Goal: Task Accomplishment & Management: Manage account settings

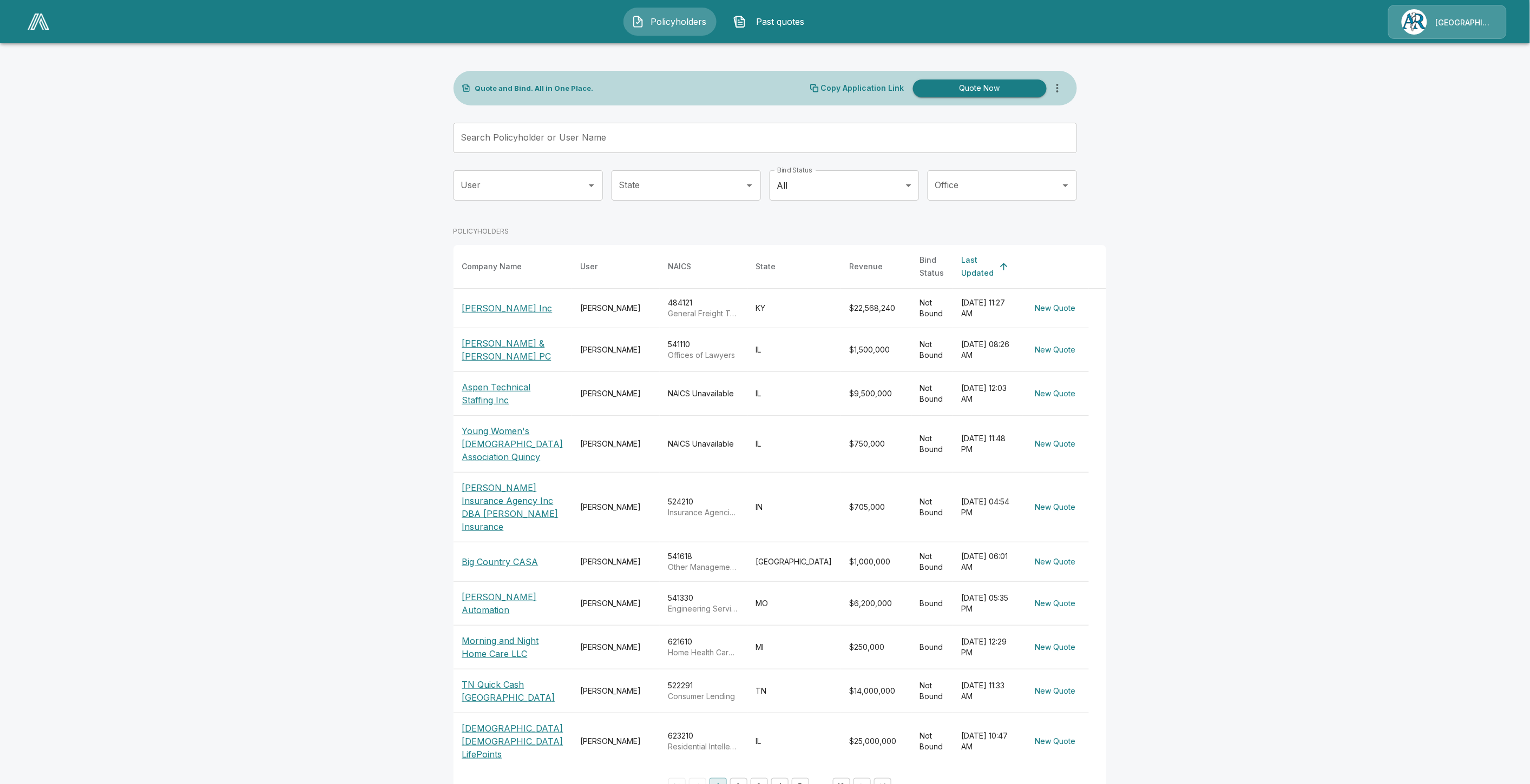
click at [592, 149] on input "Search Policyholder or User Name" at bounding box center [759, 137] width 612 height 30
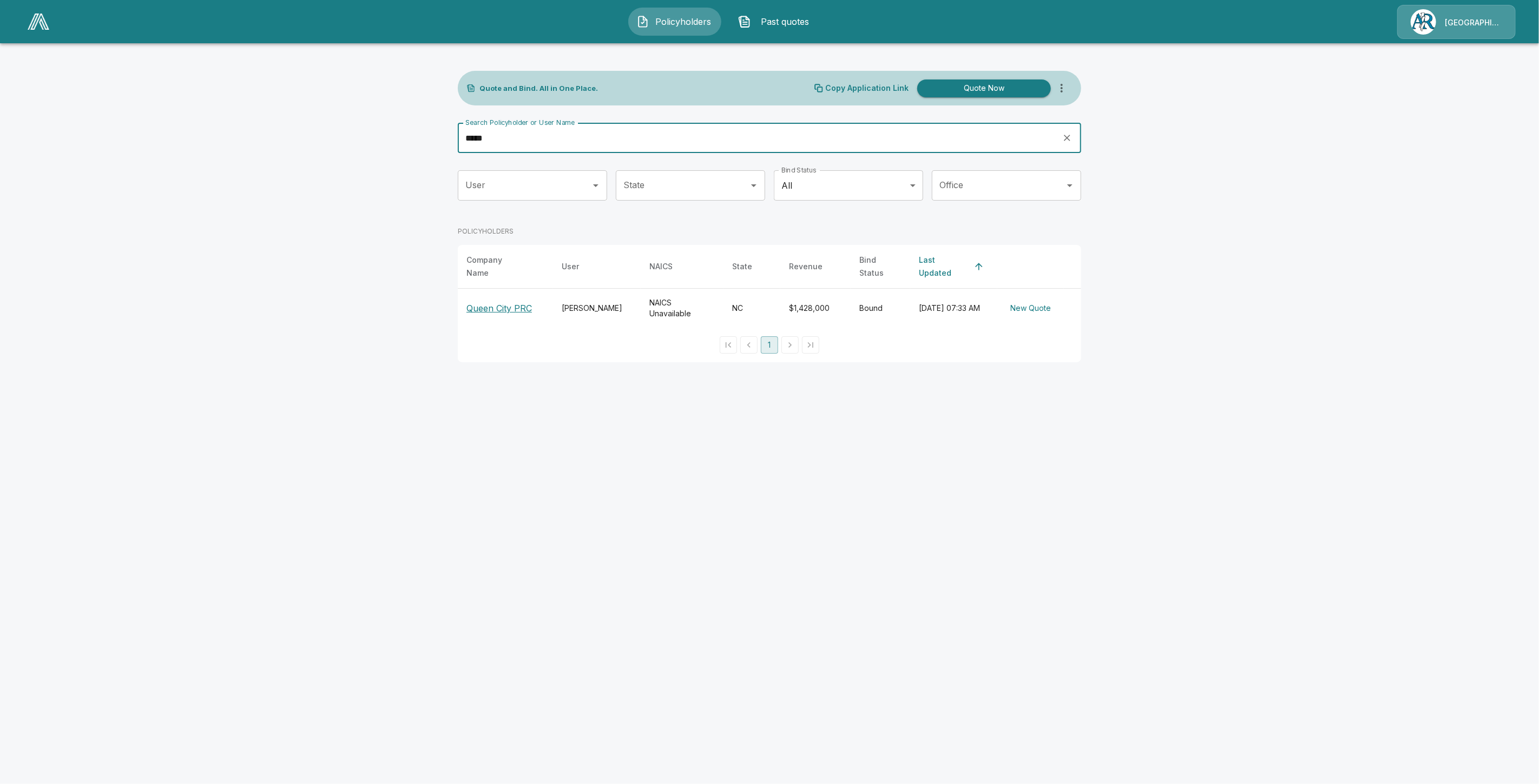
type input "*****"
click at [513, 302] on p "Queen City PRC" at bounding box center [499, 308] width 65 height 13
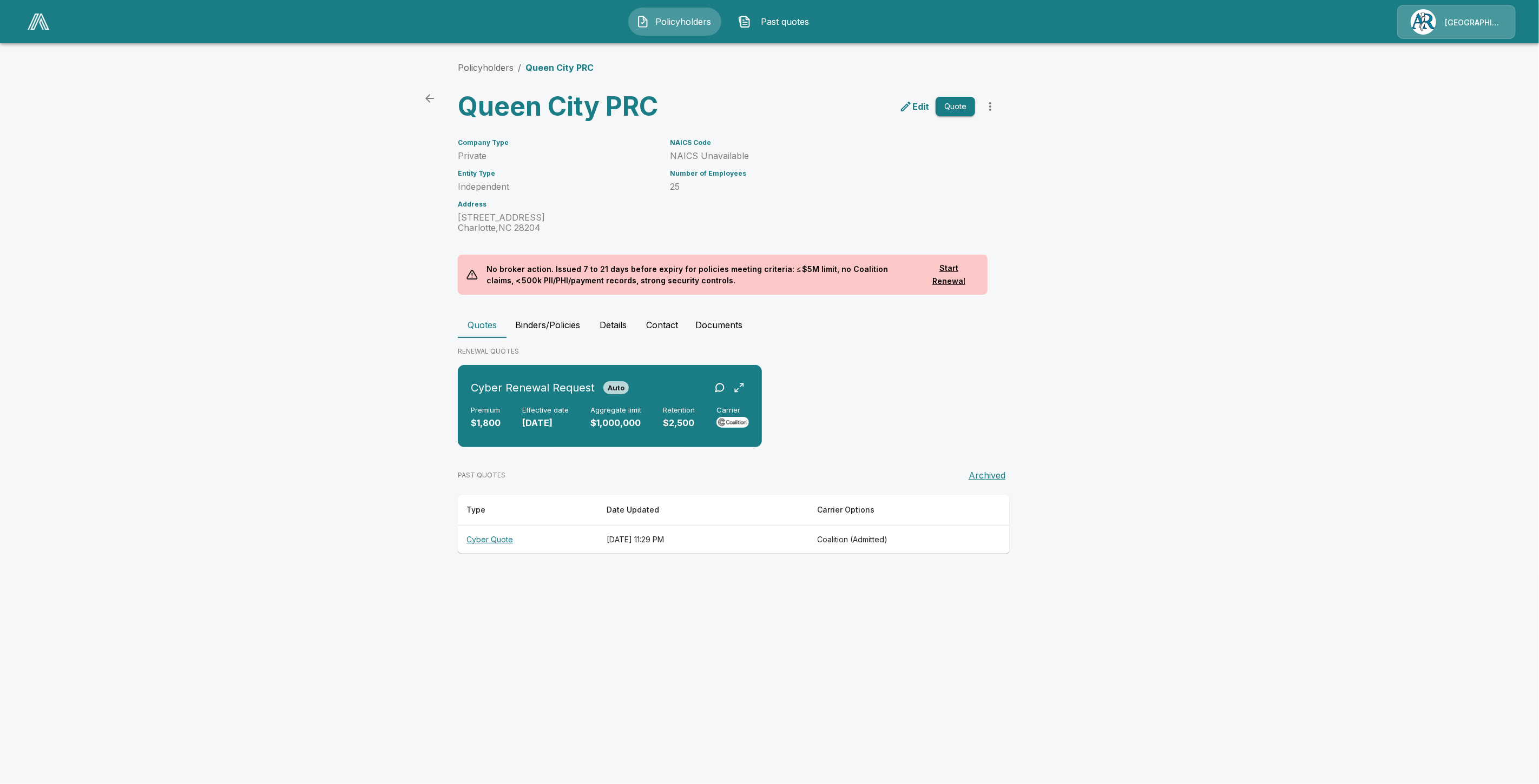
click at [497, 537] on th "Cyber Quote" at bounding box center [528, 539] width 140 height 29
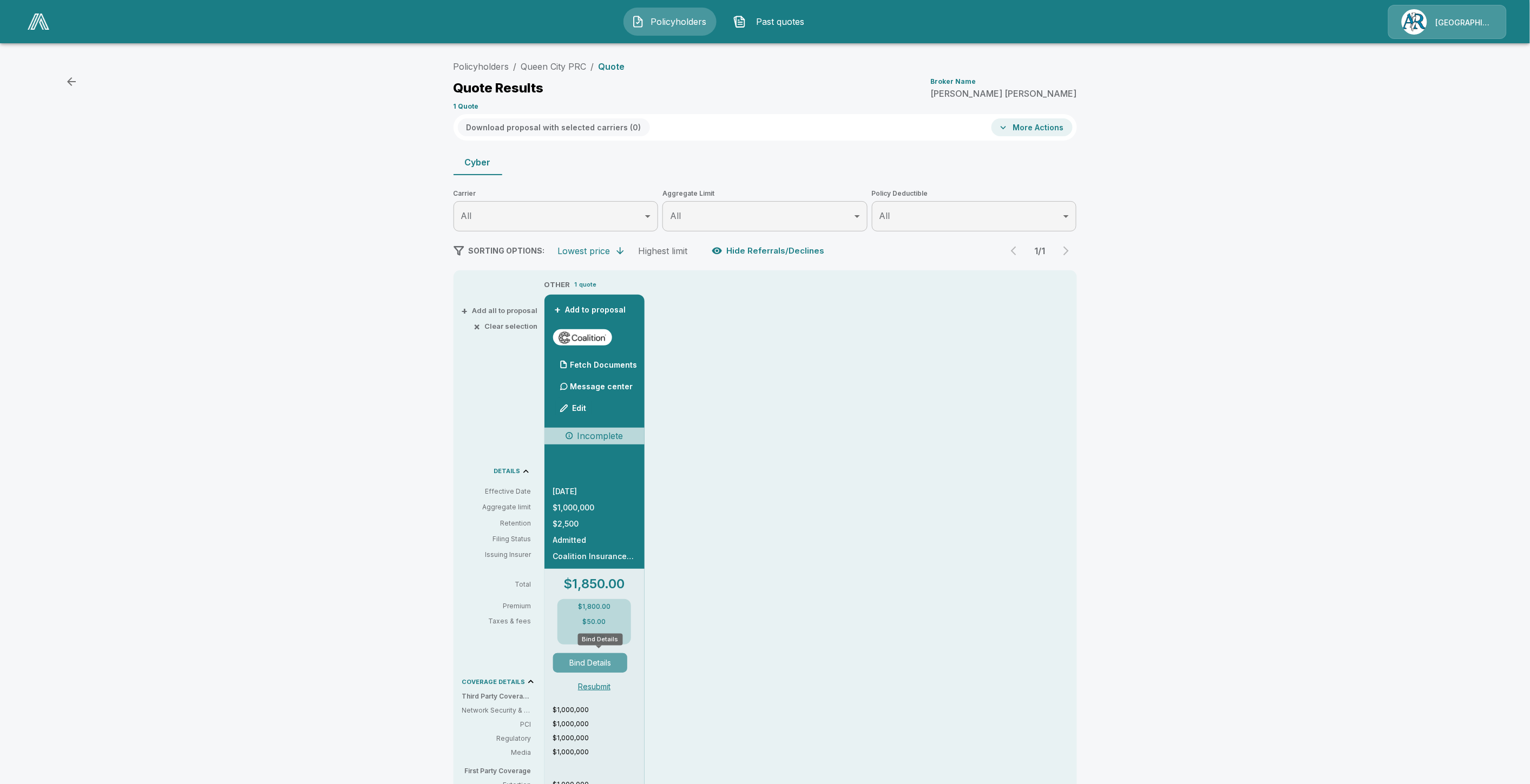
click at [595, 663] on button "Bind Details" at bounding box center [590, 663] width 75 height 19
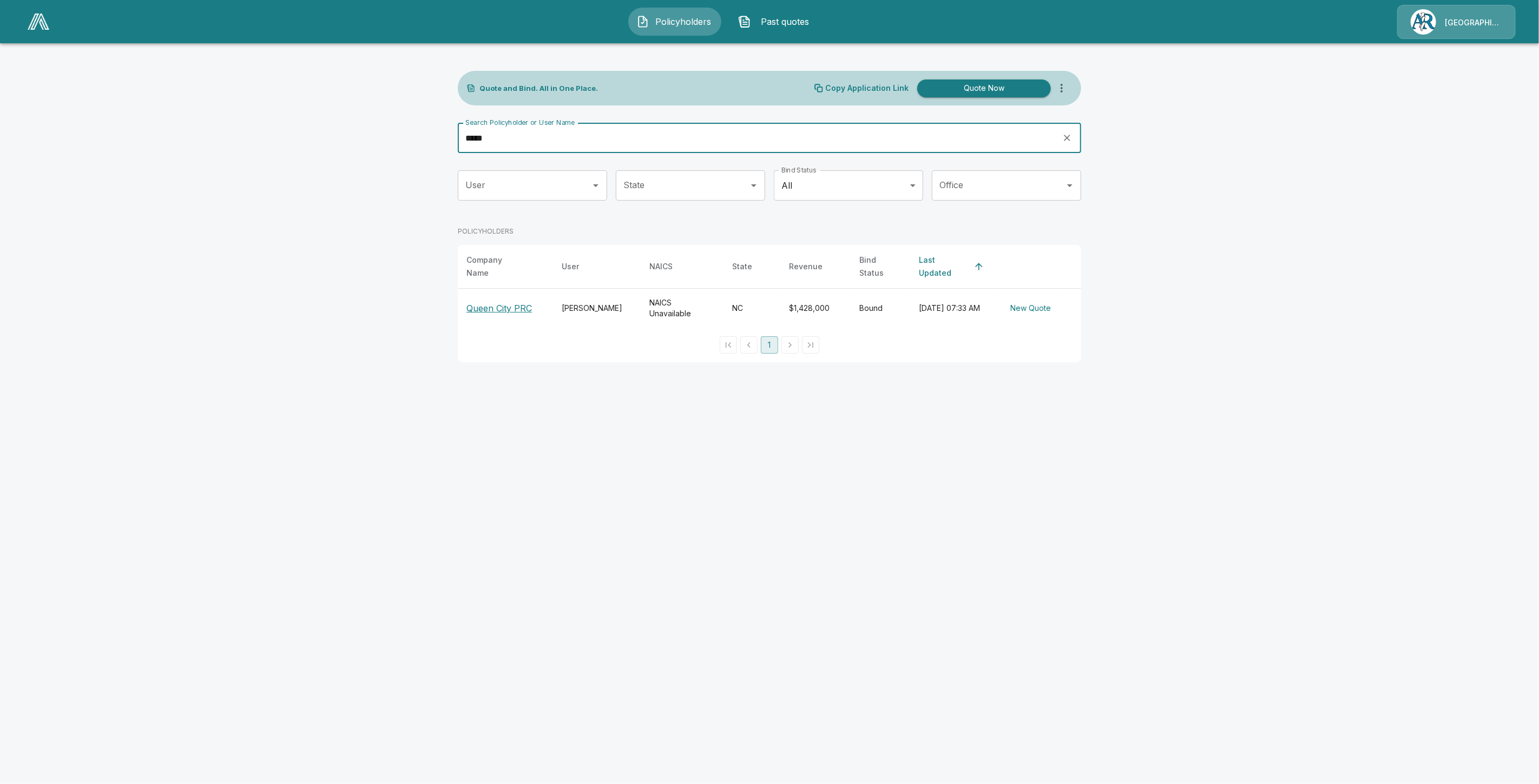
click at [613, 126] on input "*****" at bounding box center [757, 137] width 597 height 30
click at [523, 302] on p "Queen City PRC" at bounding box center [499, 308] width 65 height 13
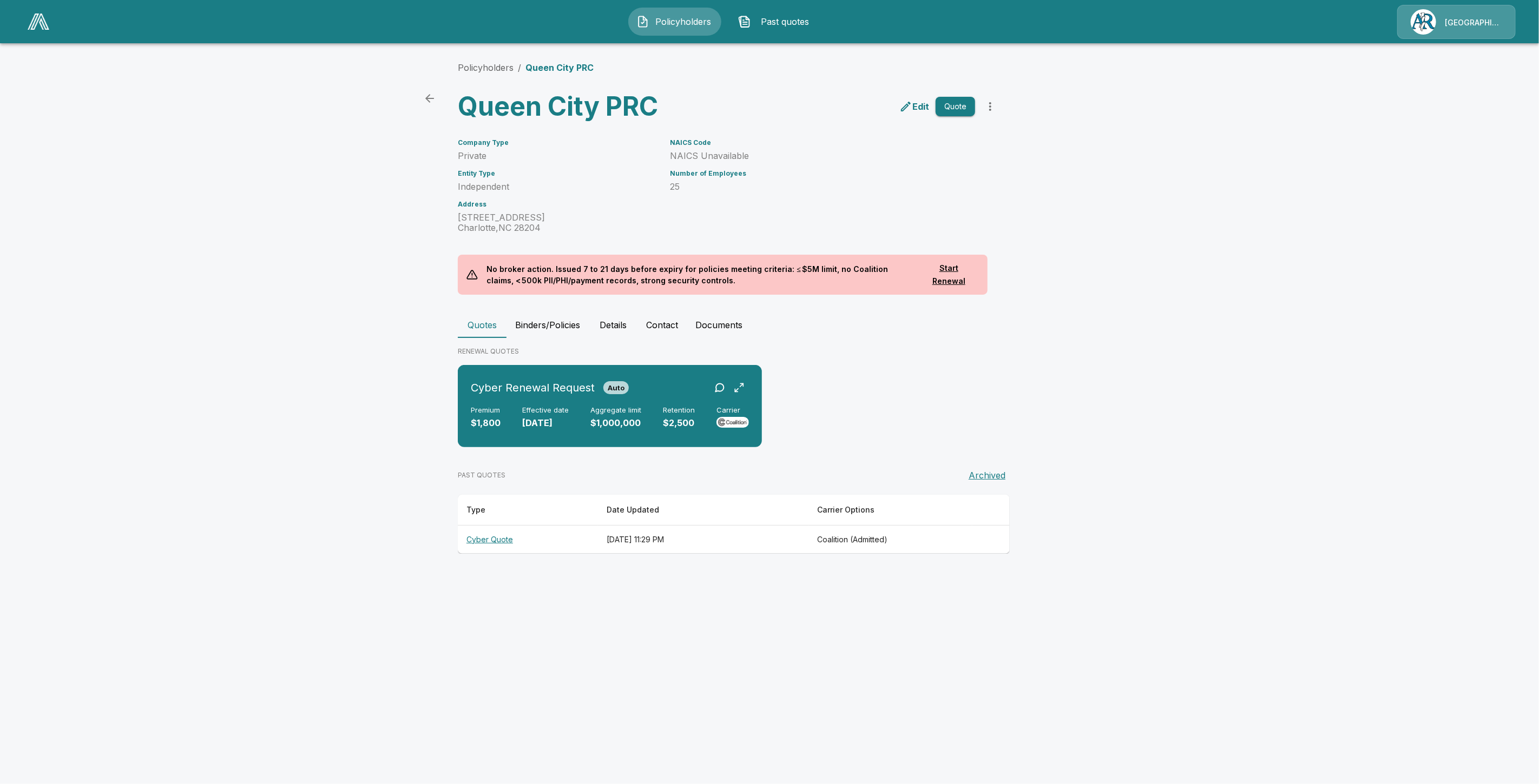
click at [499, 542] on th "Cyber Quote" at bounding box center [528, 539] width 140 height 29
click at [350, 414] on main "Policyholders / Queen City PRC Queen City PRC Edit Quote Company Type Private E…" at bounding box center [769, 287] width 1539 height 574
click at [321, 450] on main "Policyholders / Queen City PRC Queen City PRC Edit Quote Company Type Private E…" at bounding box center [769, 287] width 1539 height 574
click at [669, 19] on span "Policyholders" at bounding box center [683, 21] width 59 height 13
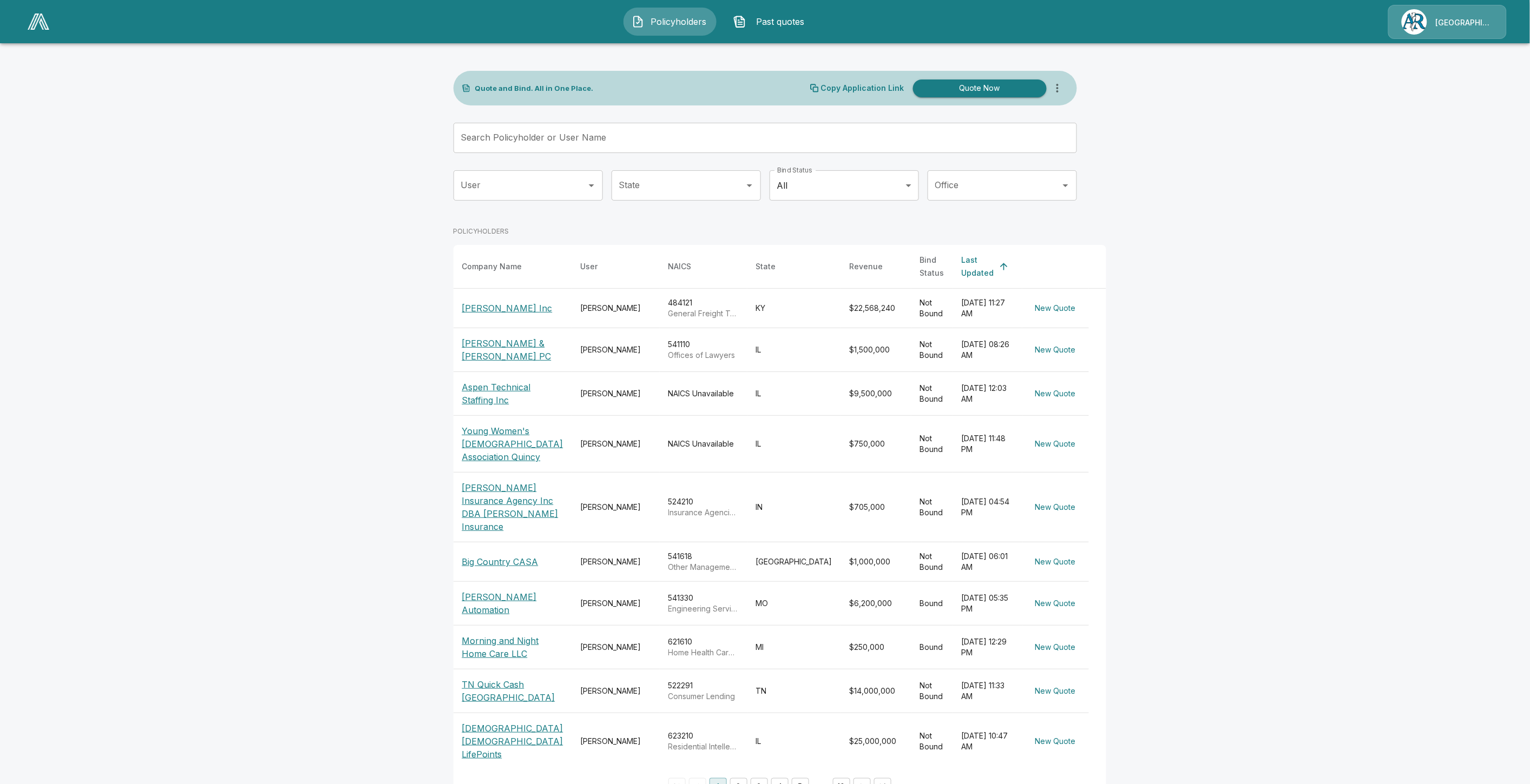
click at [578, 144] on input "Search Policyholder or User Name" at bounding box center [759, 137] width 612 height 30
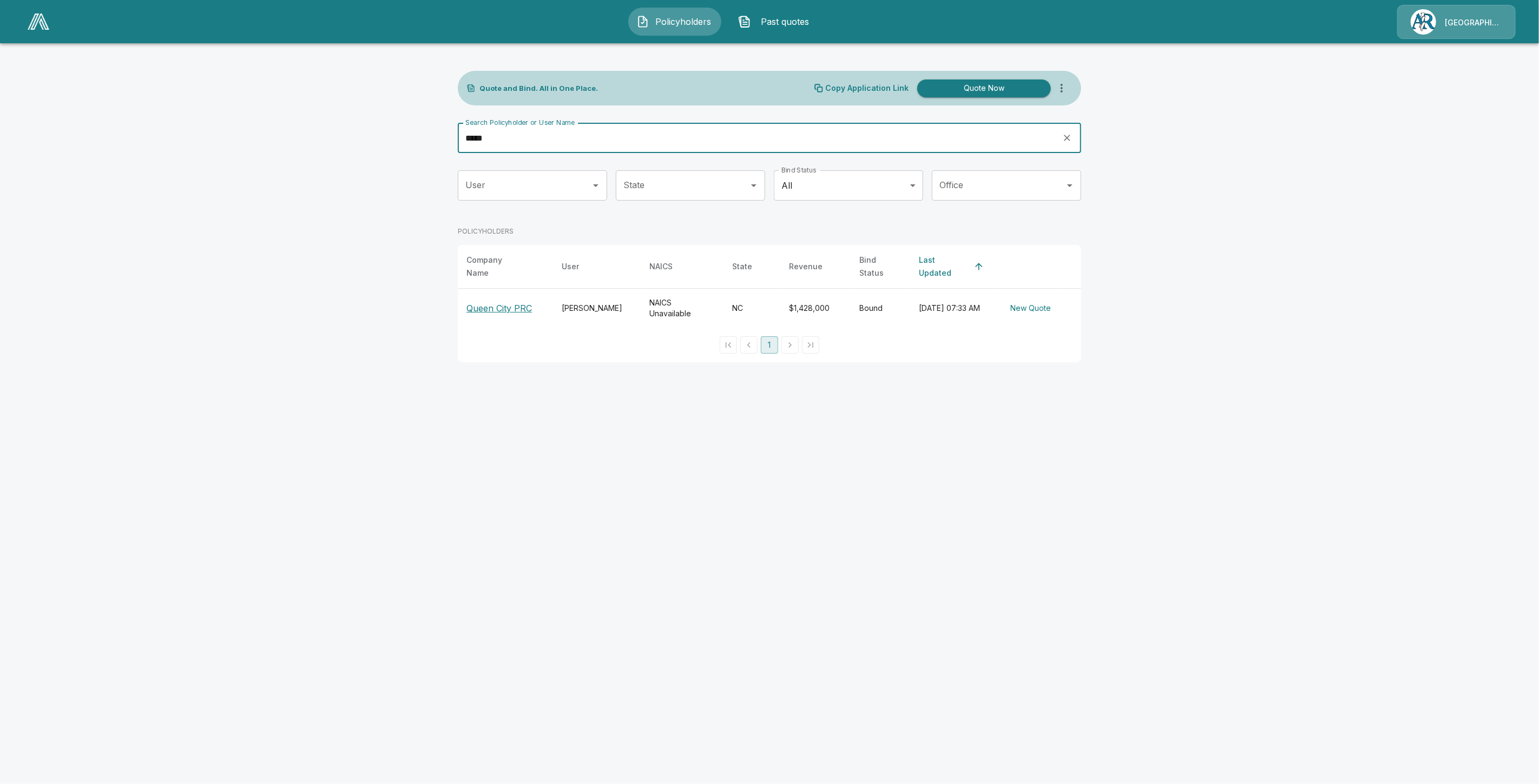
type input "*****"
click at [491, 306] on p "Queen City PRC" at bounding box center [499, 308] width 65 height 13
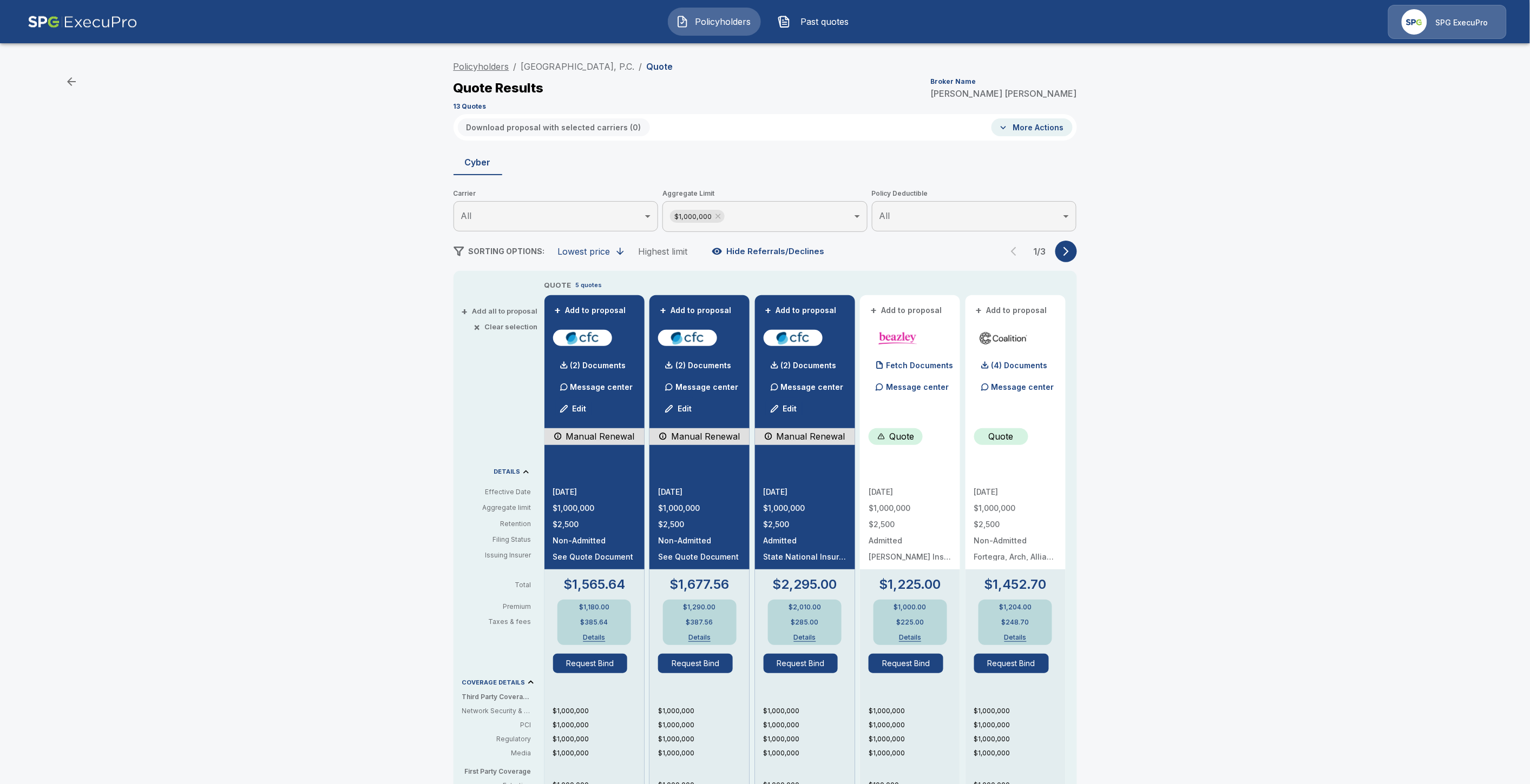
click at [500, 67] on link "Policyholders" at bounding box center [481, 67] width 56 height 11
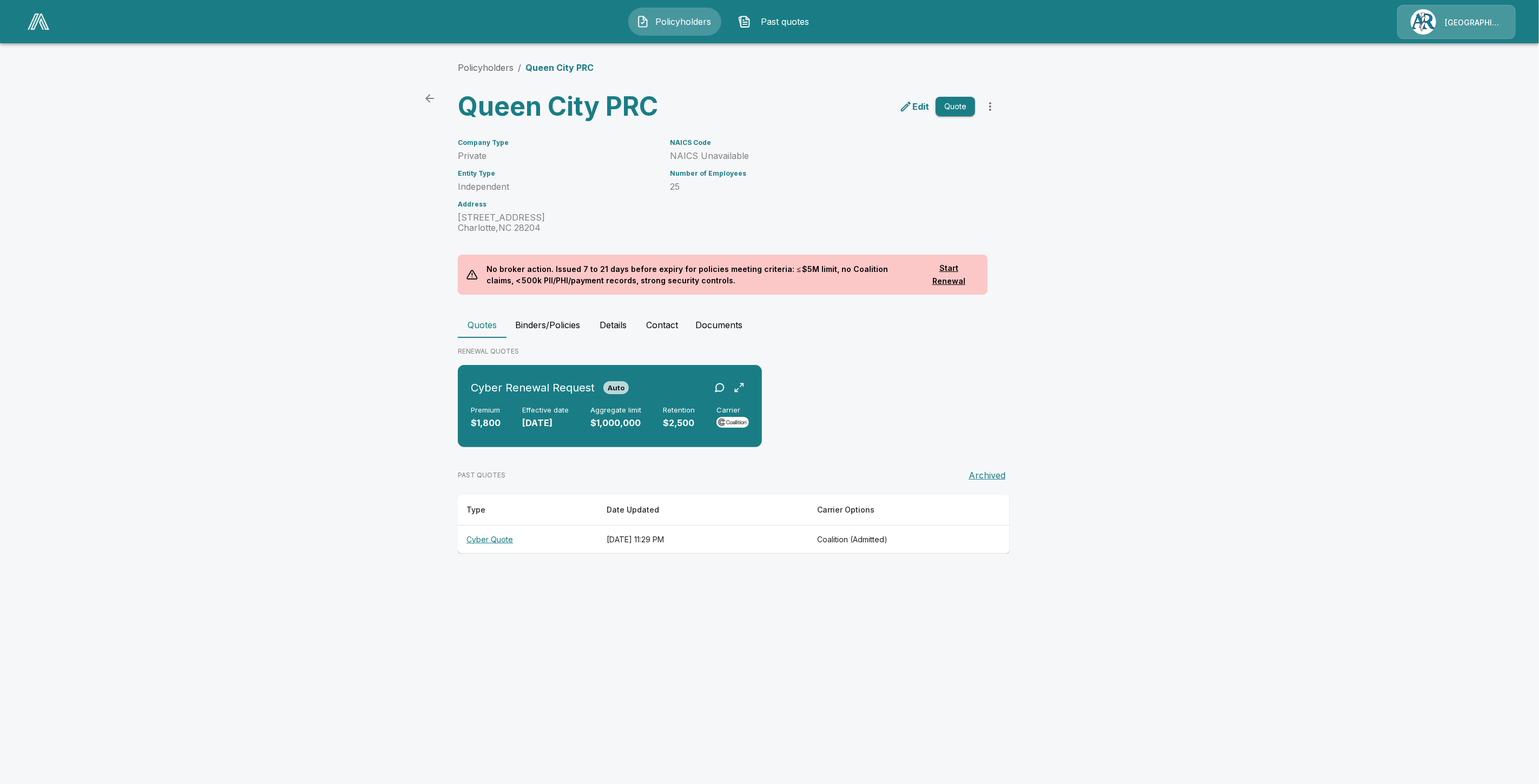
click at [657, 34] on button "Policyholders" at bounding box center [675, 21] width 93 height 28
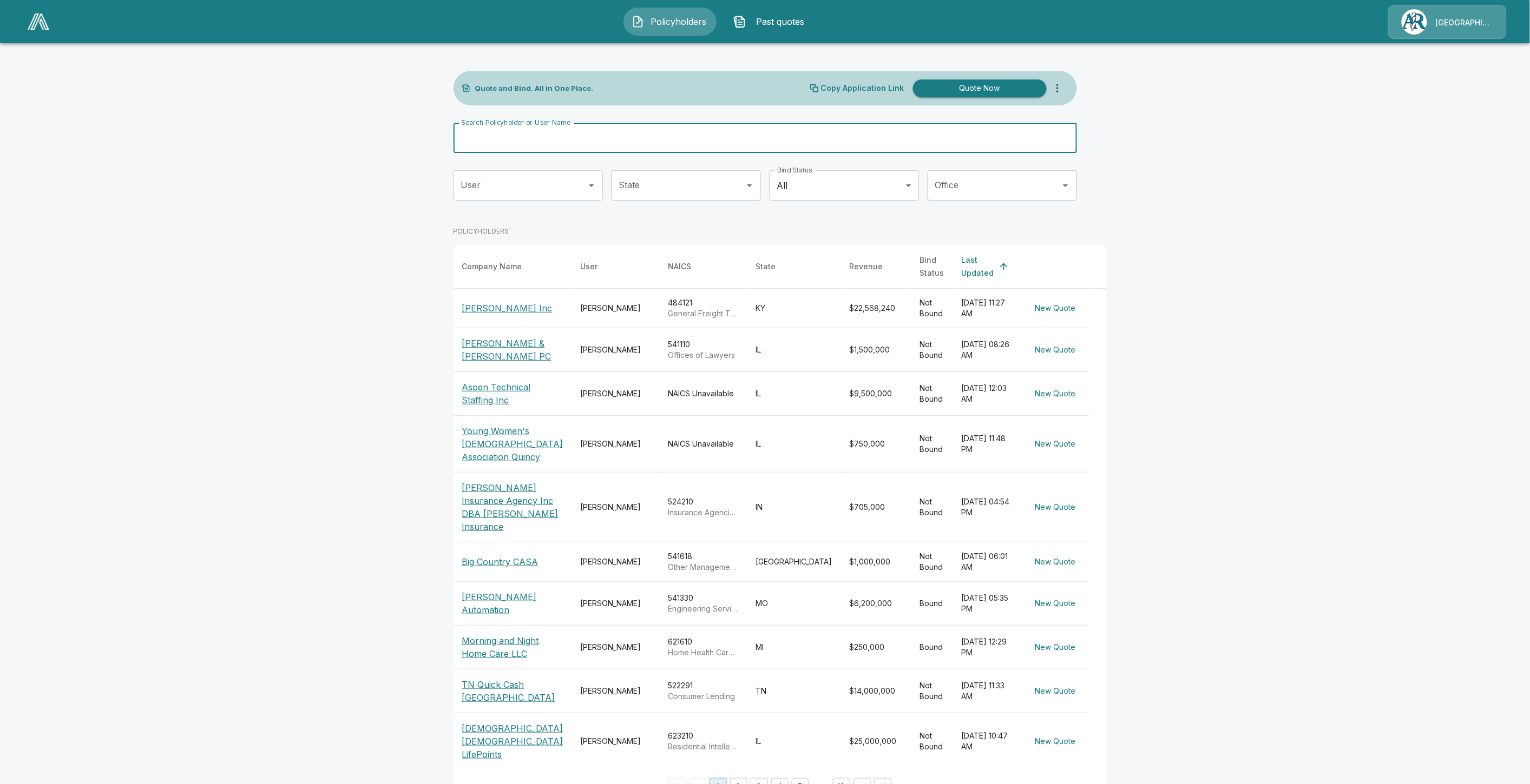
click at [583, 133] on input "Search Policyholder or User Name" at bounding box center [759, 137] width 612 height 30
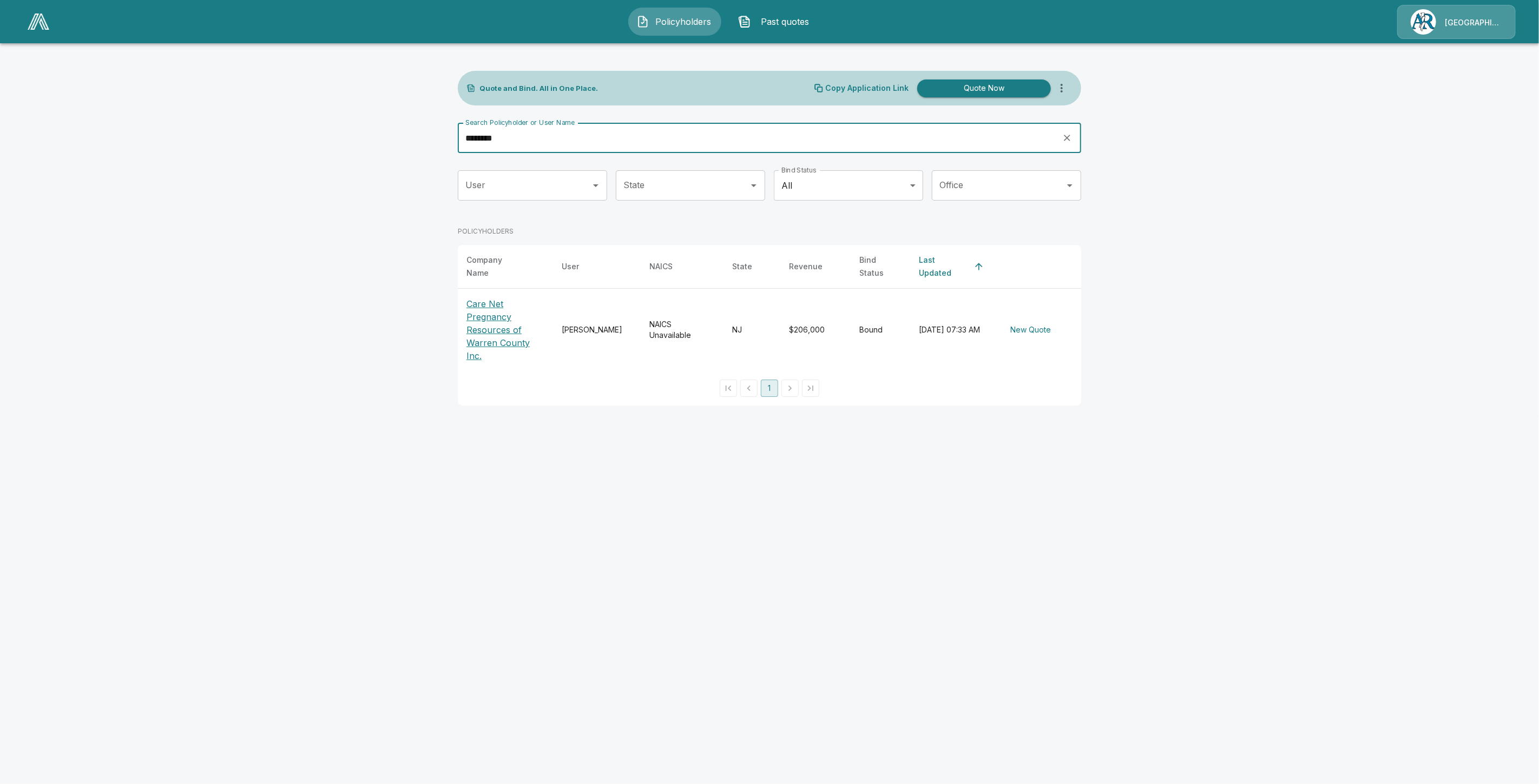
type input "********"
click at [474, 304] on p "Care Net Pregnancy Resources of Warren County Inc." at bounding box center [505, 330] width 78 height 65
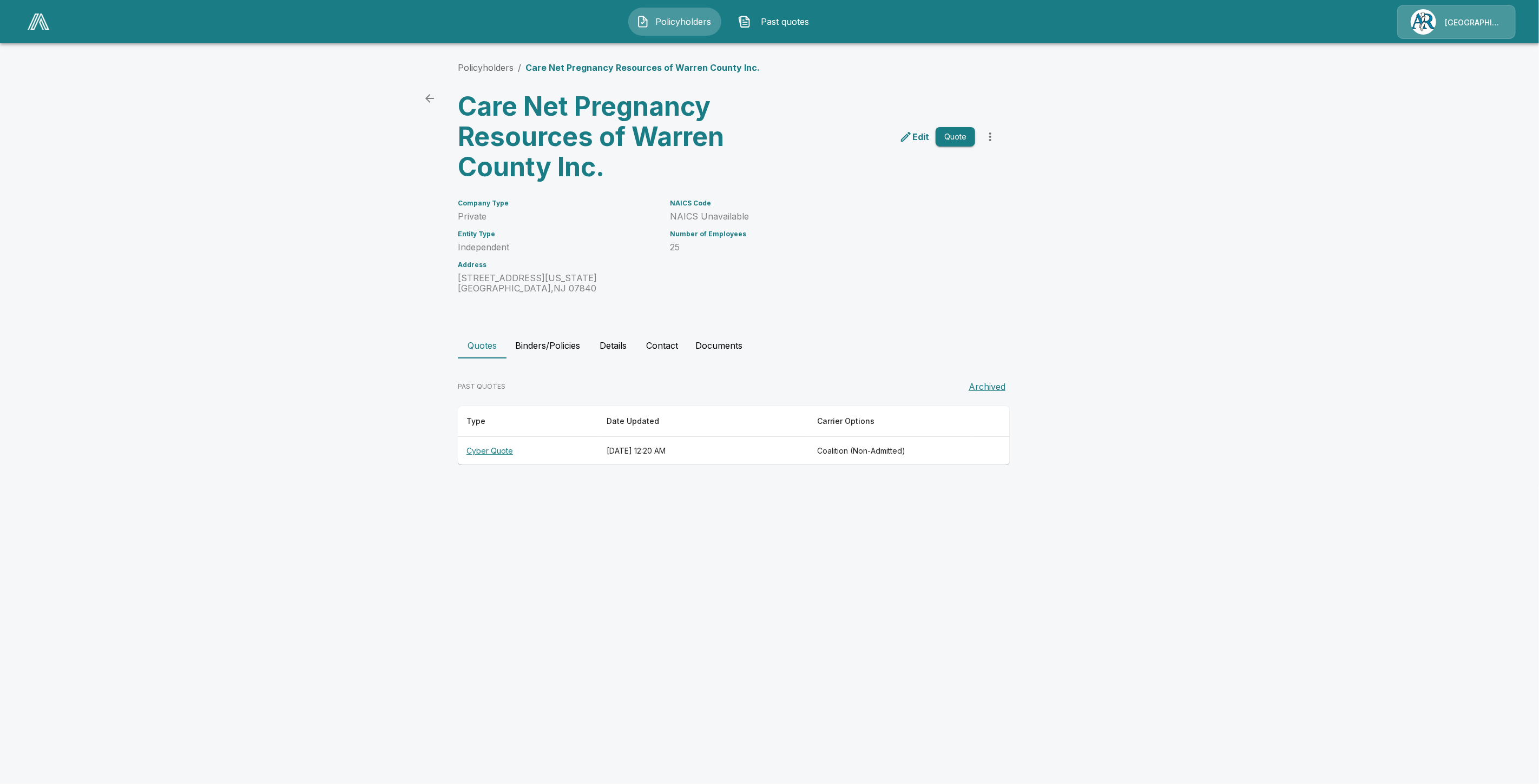
click at [540, 327] on div "Policyholders / Care Net Pregnancy Resources of Warren County Inc. Care Net Pre…" at bounding box center [769, 263] width 649 height 445
click at [536, 340] on button "Binders/Policies" at bounding box center [547, 345] width 82 height 26
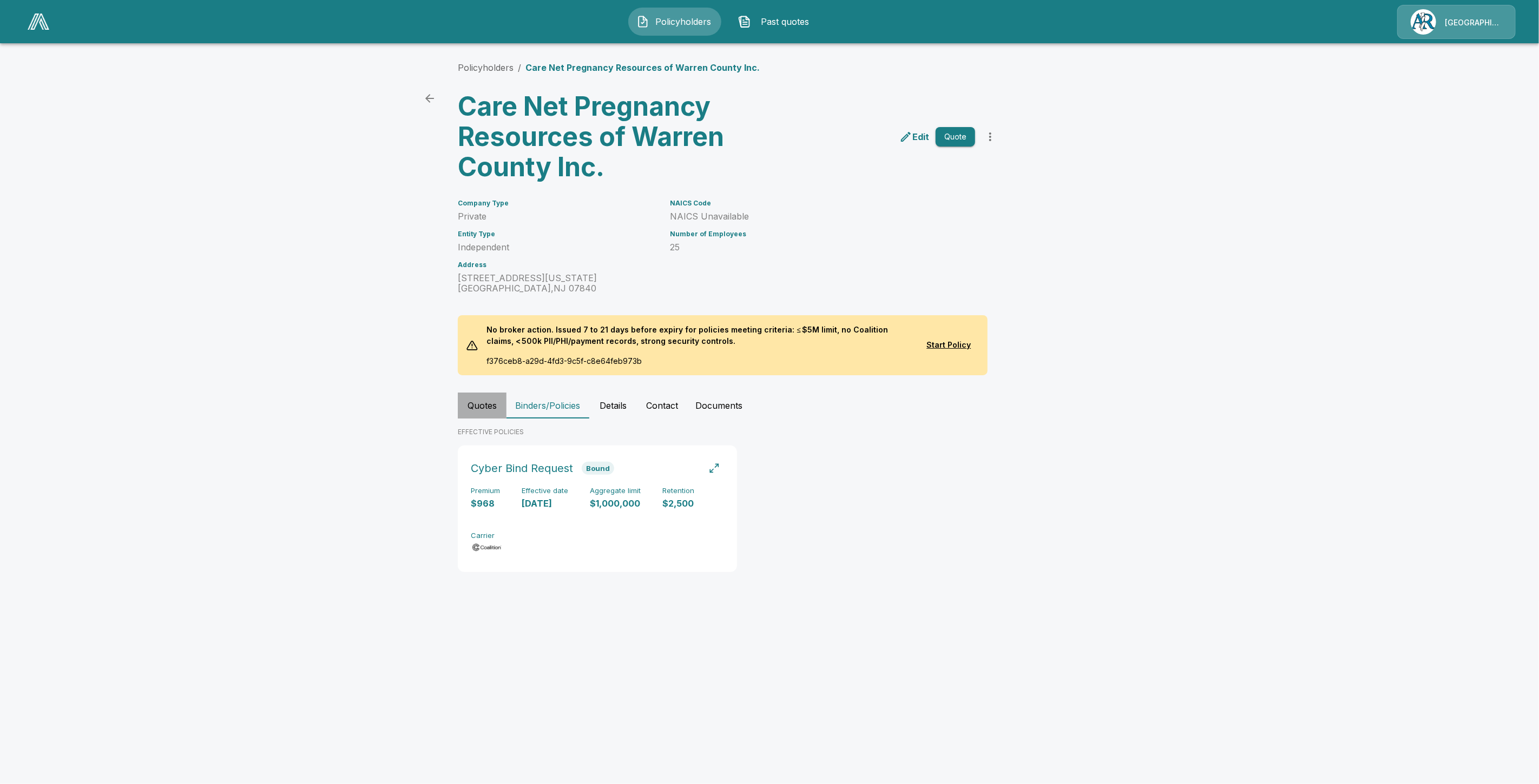
click at [485, 408] on button "Quotes" at bounding box center [482, 406] width 49 height 26
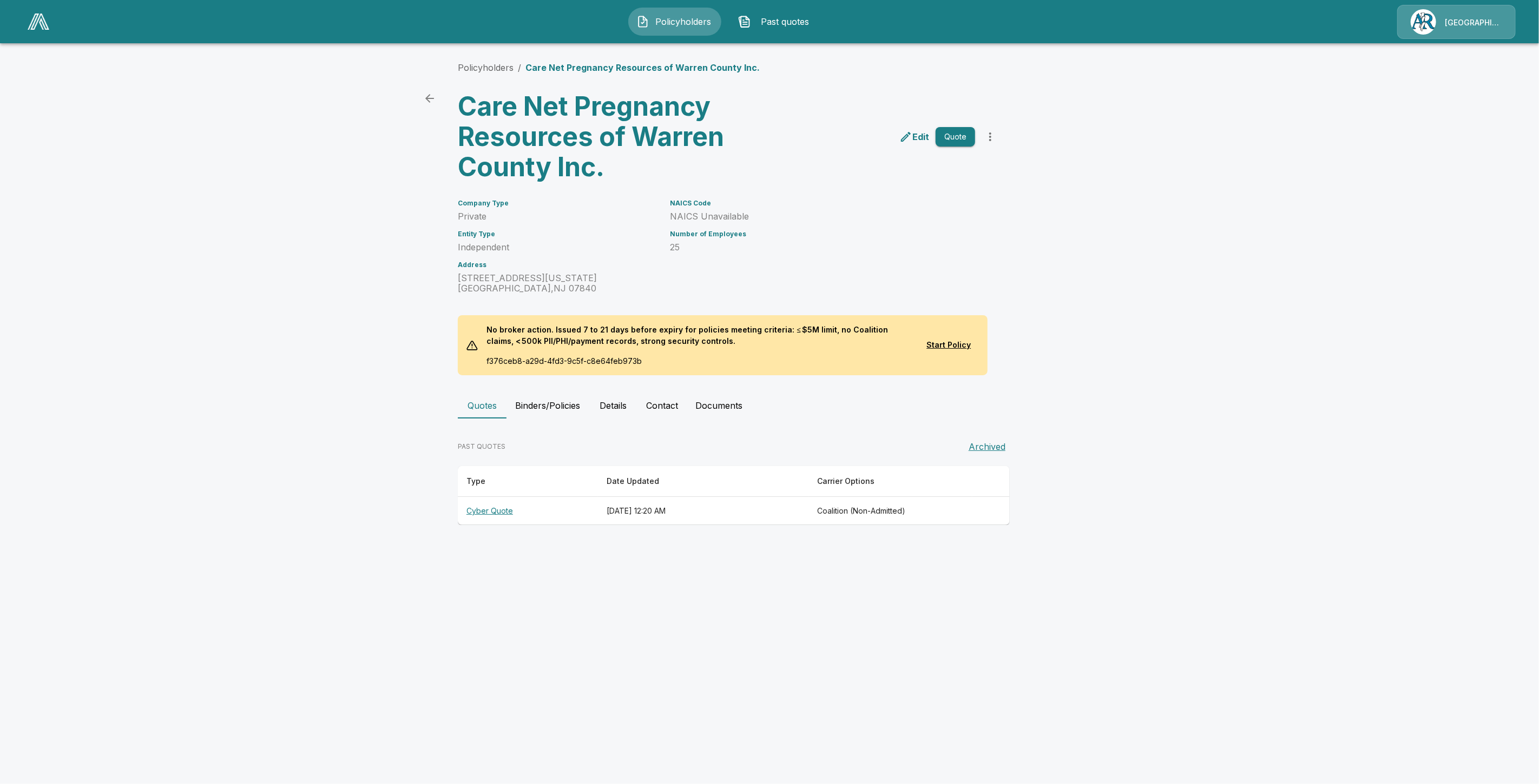
click at [485, 510] on th "Cyber Quote" at bounding box center [528, 511] width 140 height 29
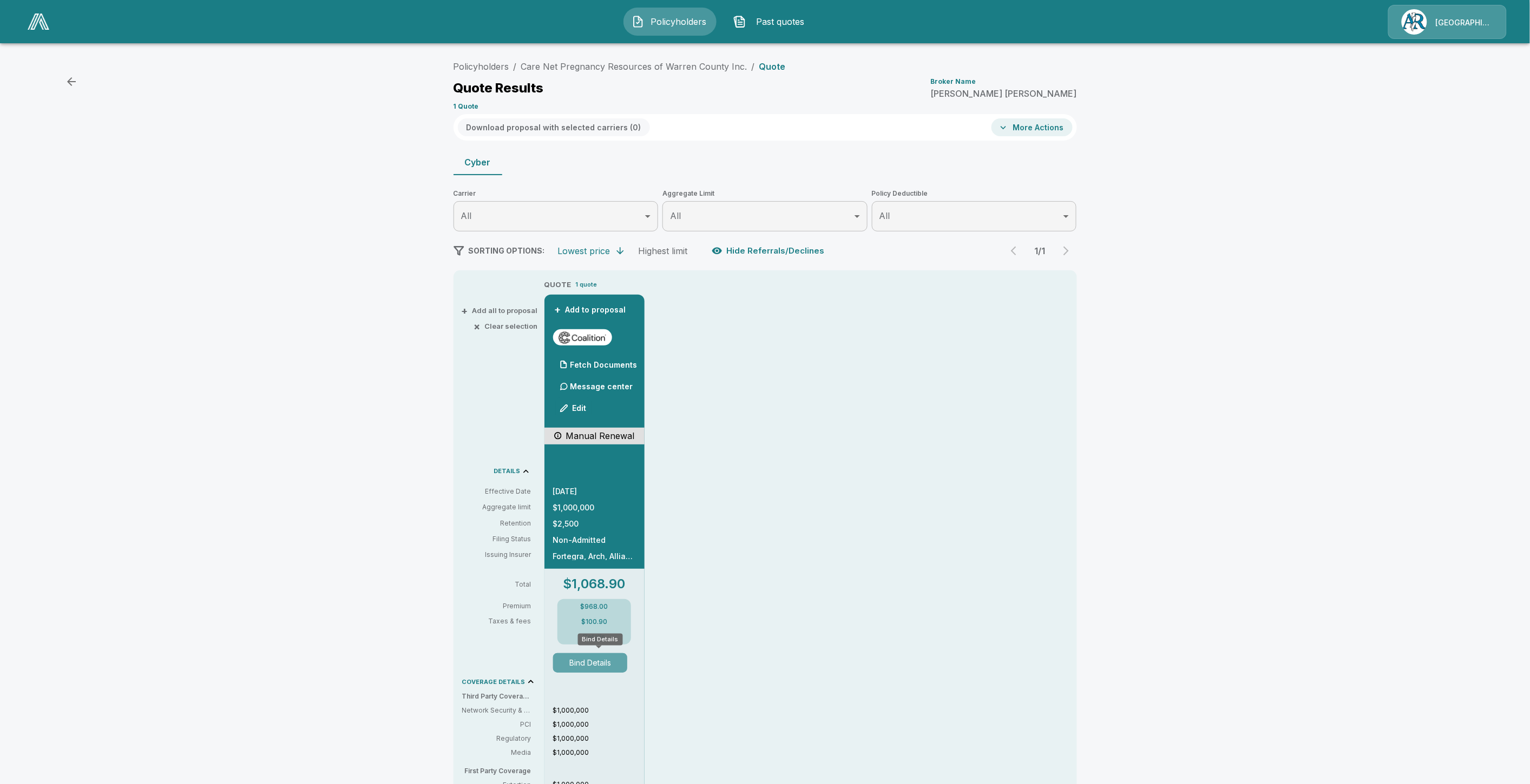
click at [586, 656] on button "Bind Details" at bounding box center [590, 663] width 75 height 19
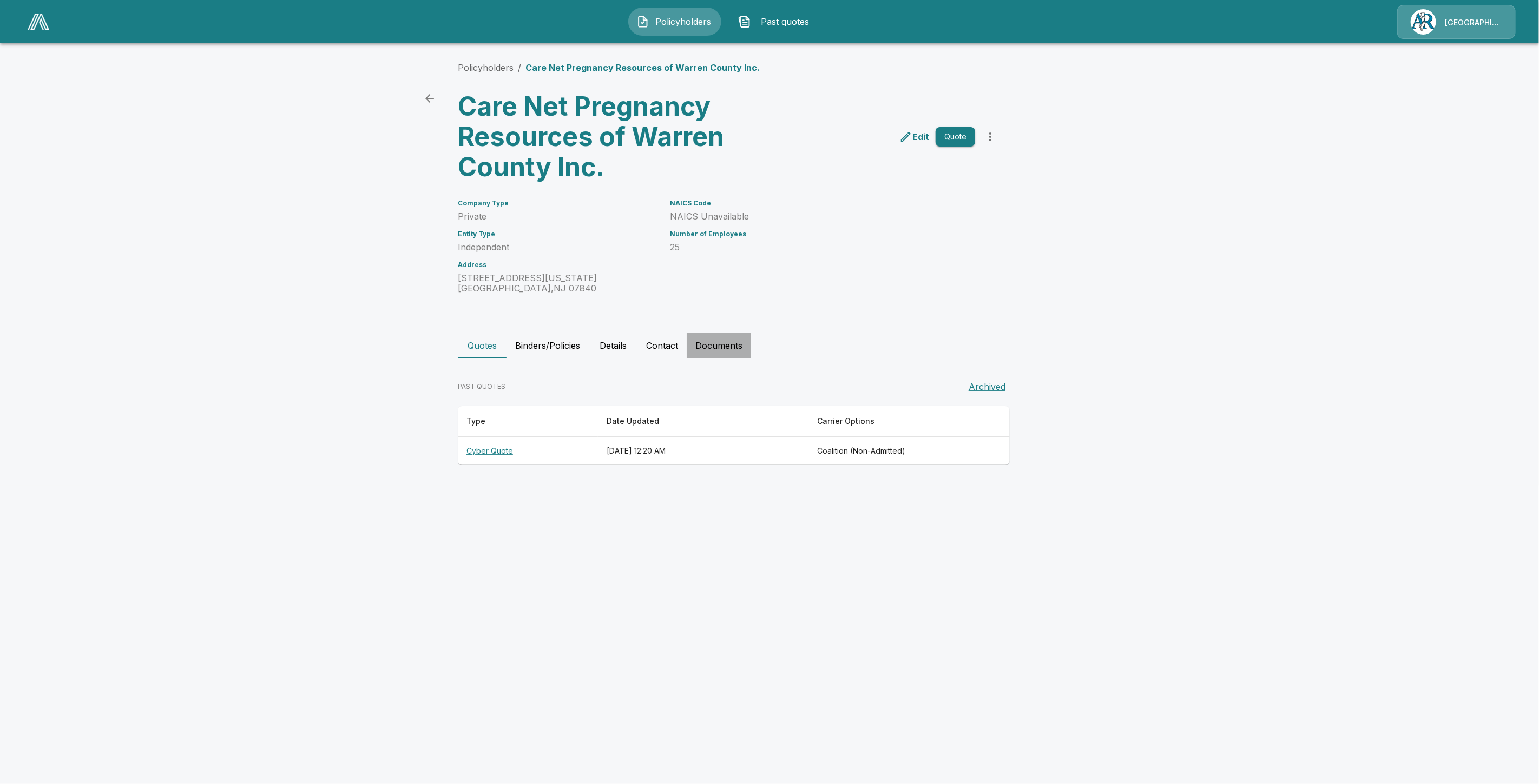
click at [711, 350] on button "Documents" at bounding box center [719, 345] width 65 height 26
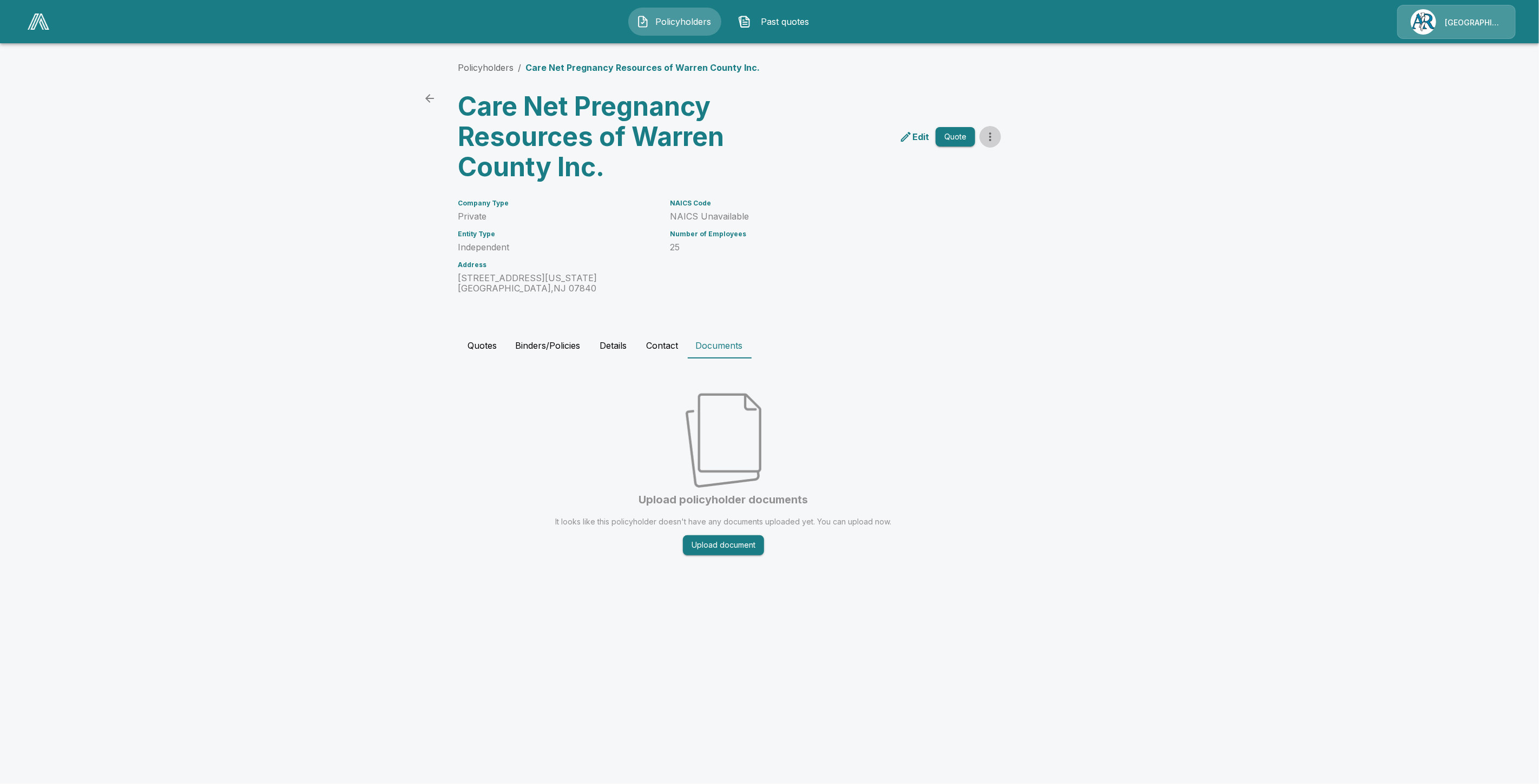
click at [992, 138] on icon "more" at bounding box center [990, 137] width 13 height 13
click at [1044, 332] on div "Quotes Binders/Policies Details Contact Documents" at bounding box center [769, 345] width 623 height 26
click at [621, 348] on button "Details" at bounding box center [613, 345] width 49 height 26
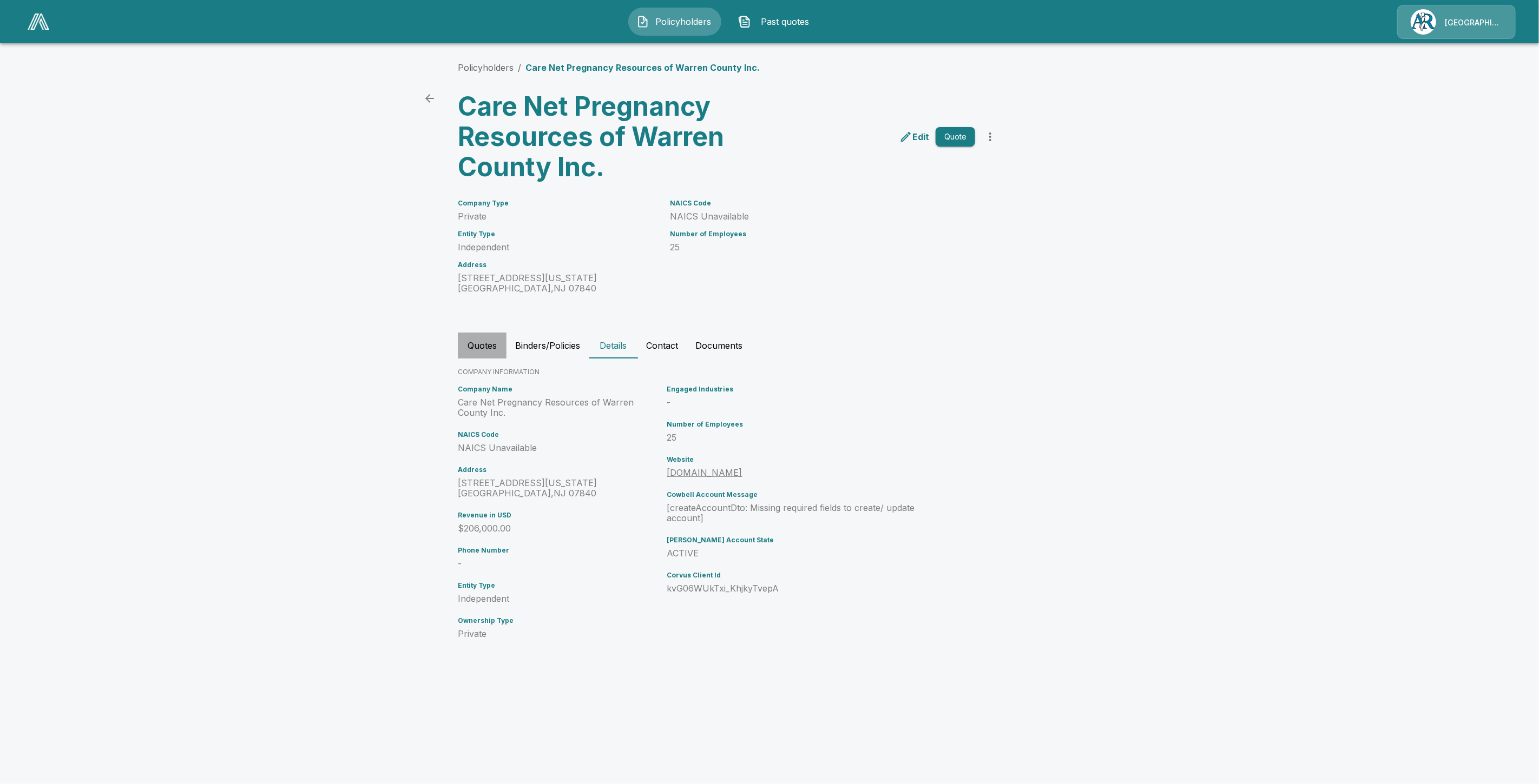
click at [467, 350] on button "Quotes" at bounding box center [482, 345] width 49 height 26
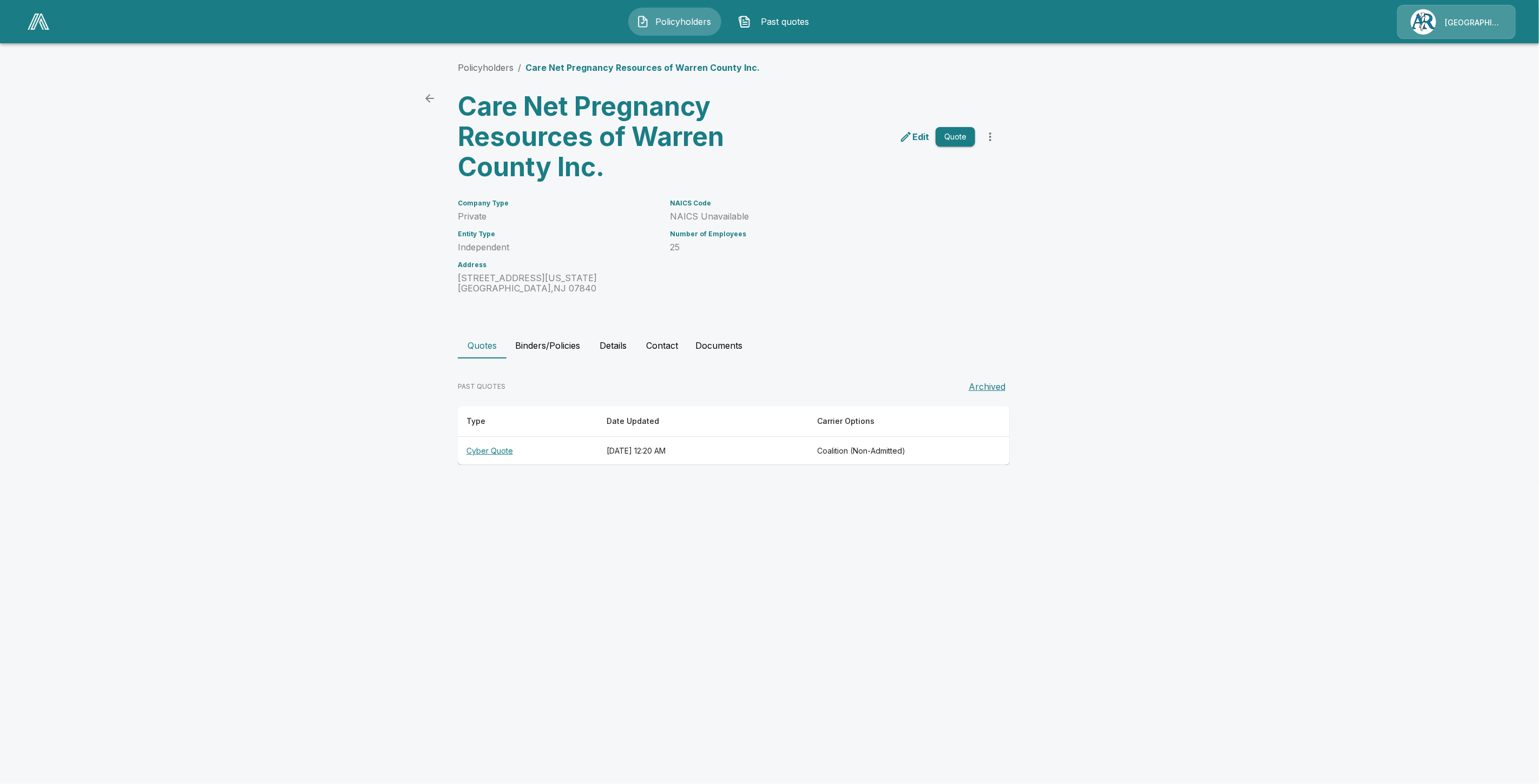
click at [557, 352] on button "Binders/Policies" at bounding box center [547, 345] width 82 height 26
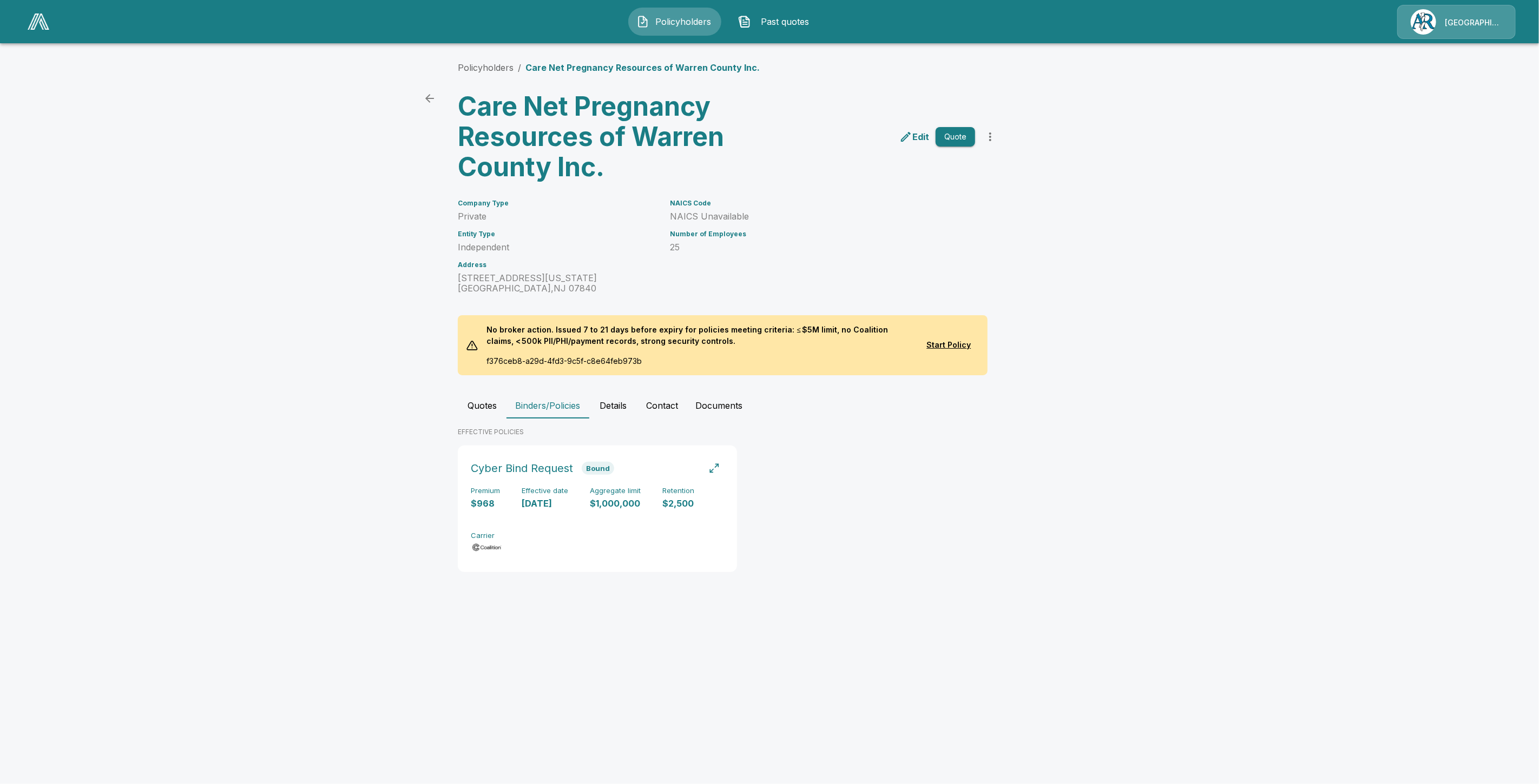
click at [28, 25] on img at bounding box center [38, 21] width 21 height 16
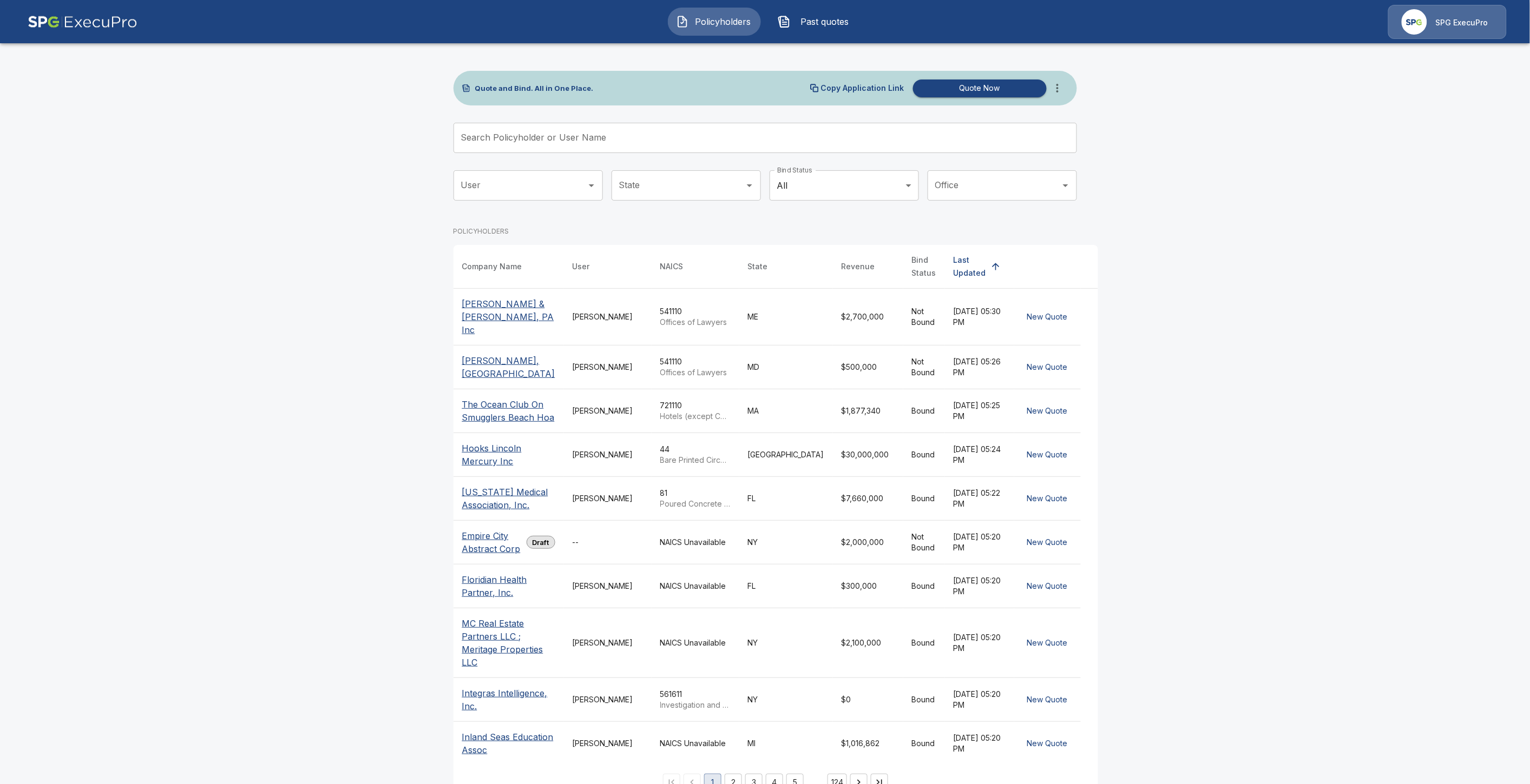
click at [636, 139] on input "Search Policyholder or User Name" at bounding box center [759, 137] width 612 height 30
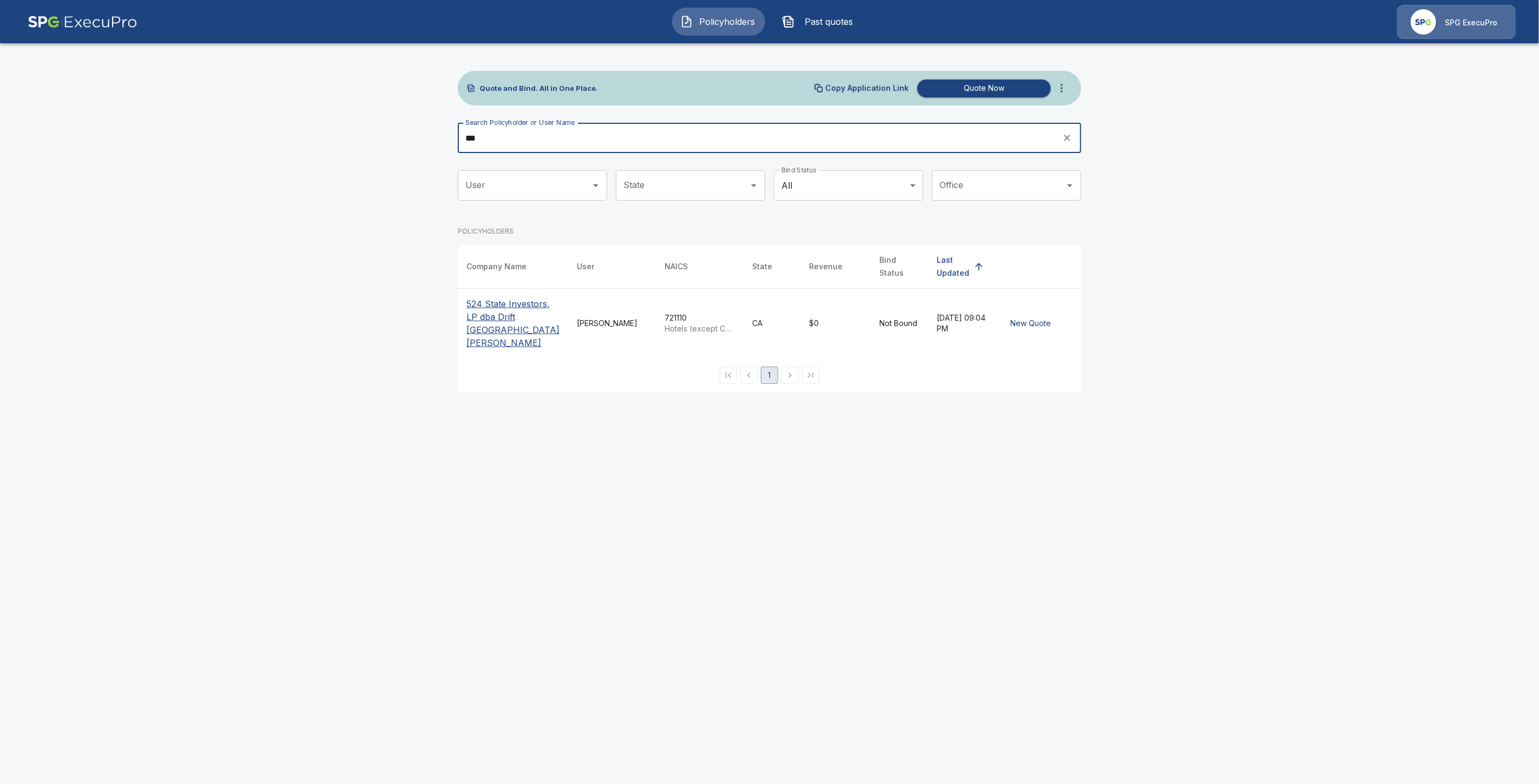
type input "***"
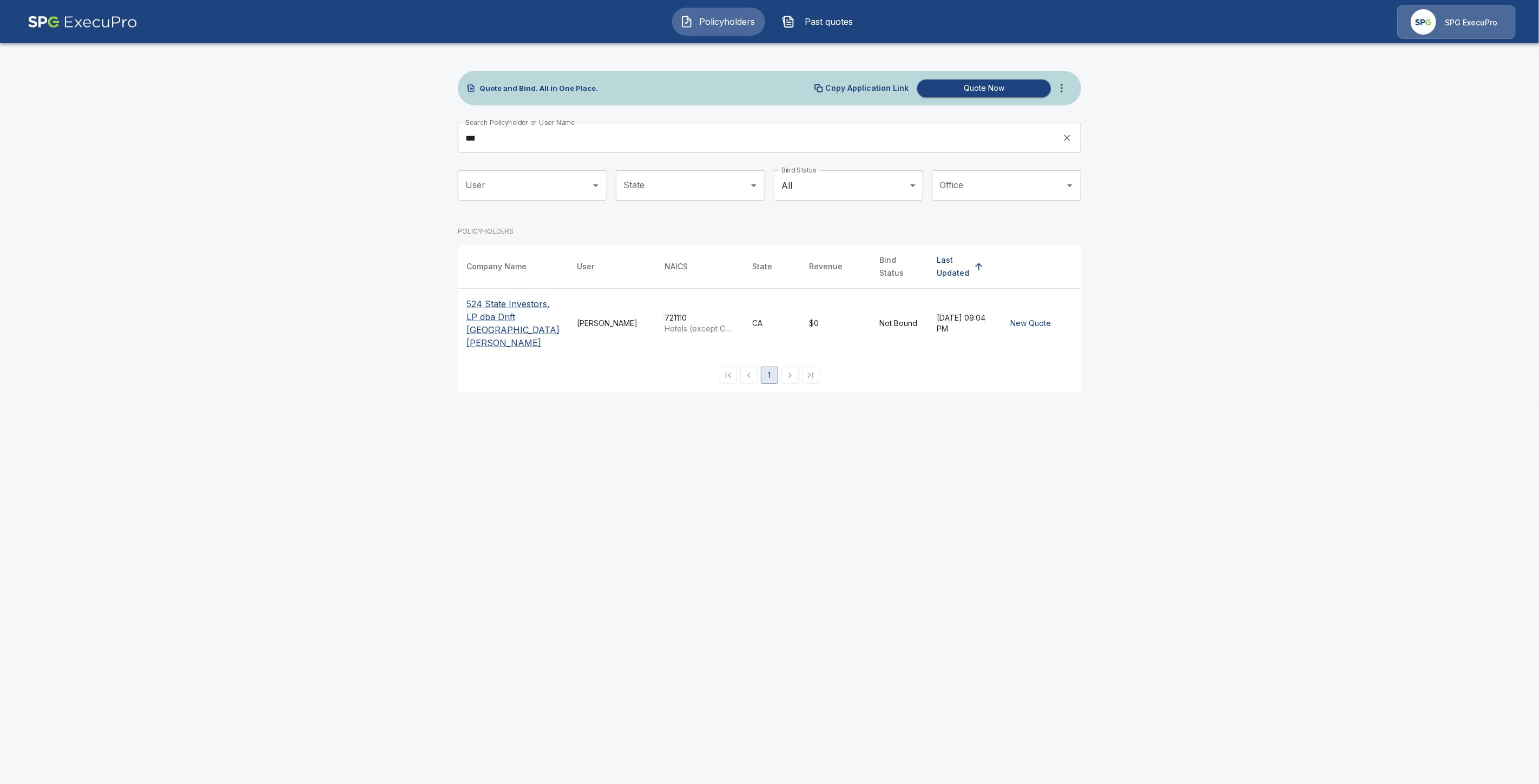
click at [508, 314] on p "524 State Investors, LP dba Drift [GEOGRAPHIC_DATA][PERSON_NAME]" at bounding box center [513, 324] width 93 height 52
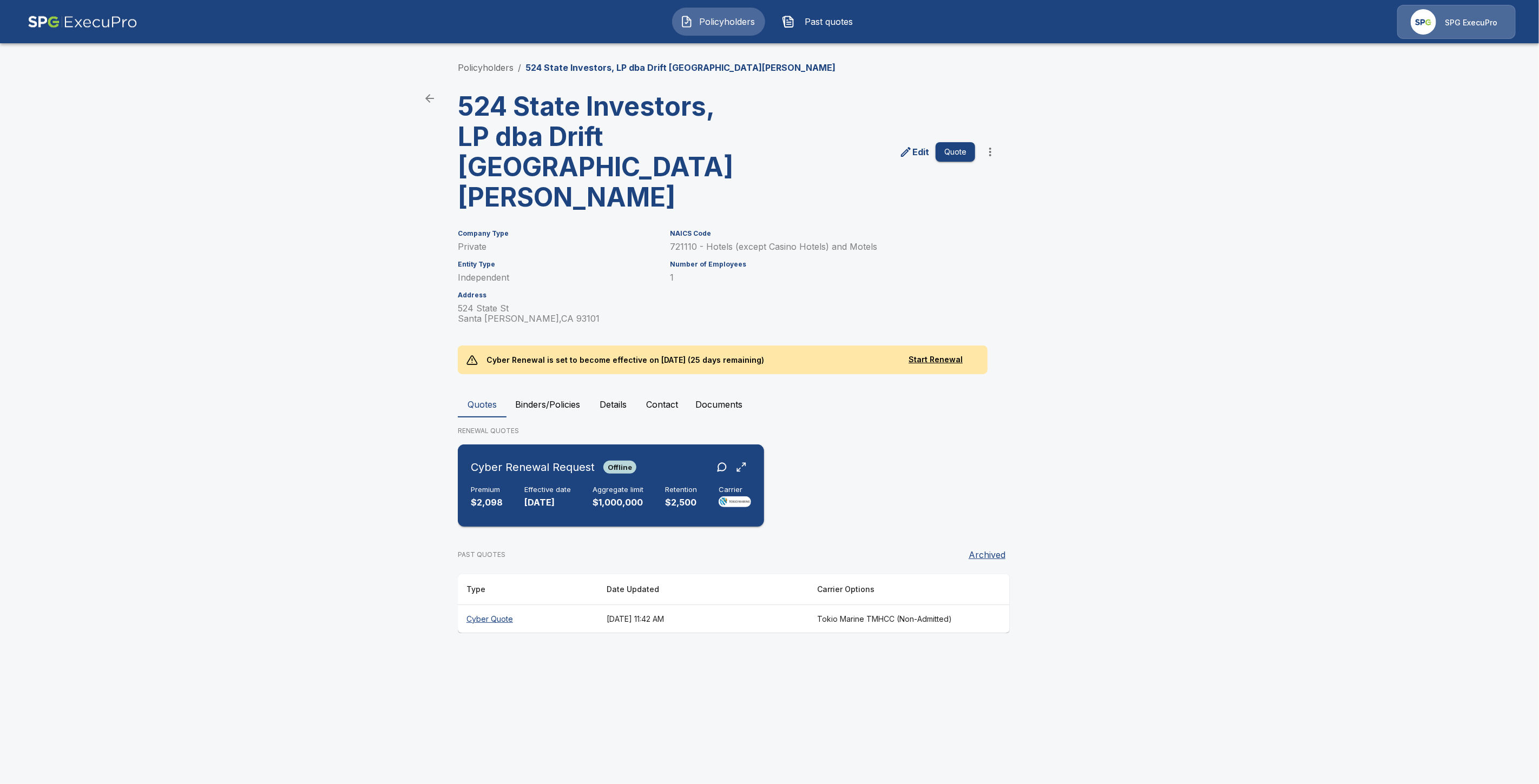
drag, startPoint x: 526, startPoint y: 465, endPoint x: 531, endPoint y: 474, distance: 10.3
click at [525, 486] on div "Effective date 11/1/2025" at bounding box center [548, 498] width 47 height 24
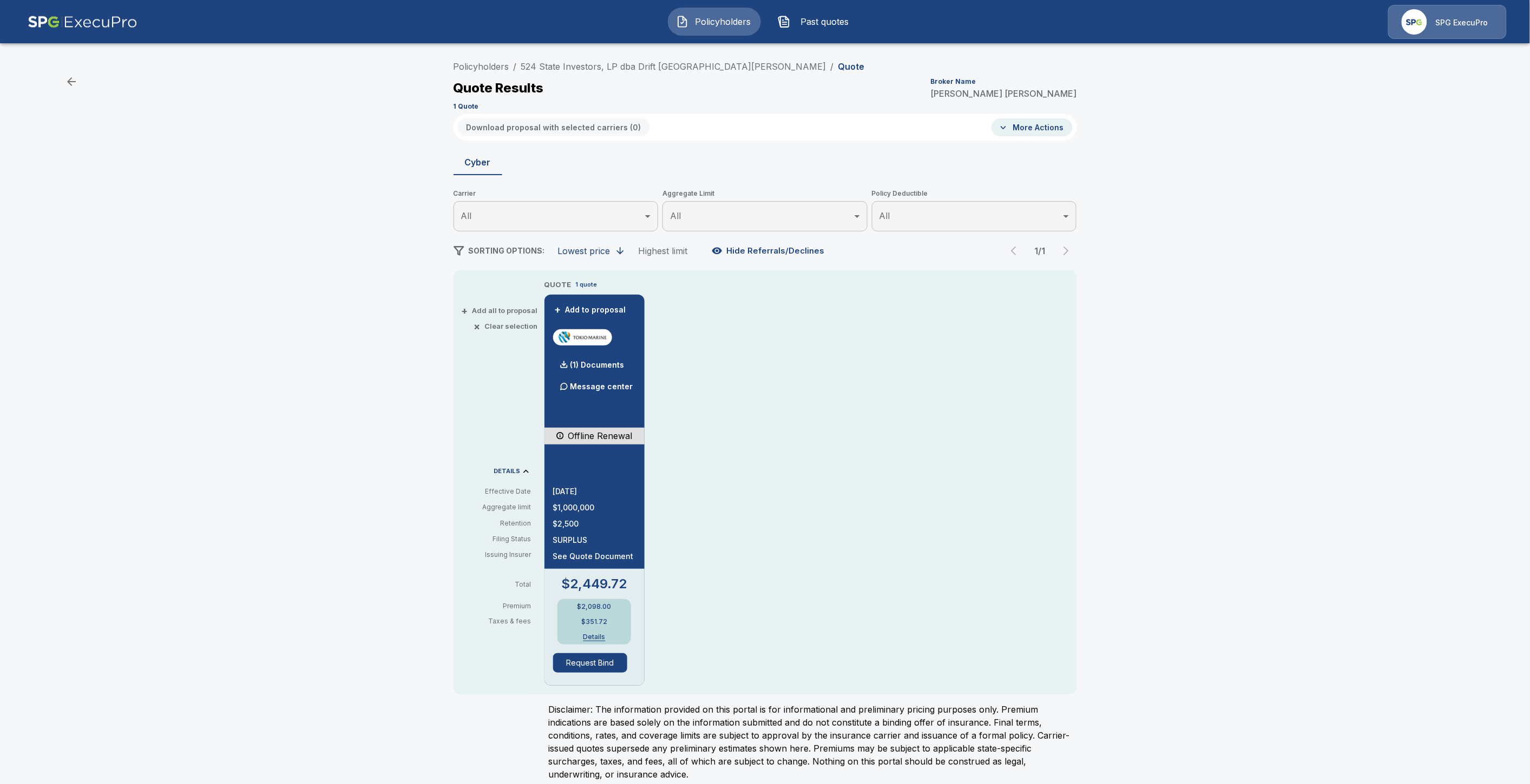
click at [602, 655] on button "Request Bind" at bounding box center [590, 663] width 75 height 19
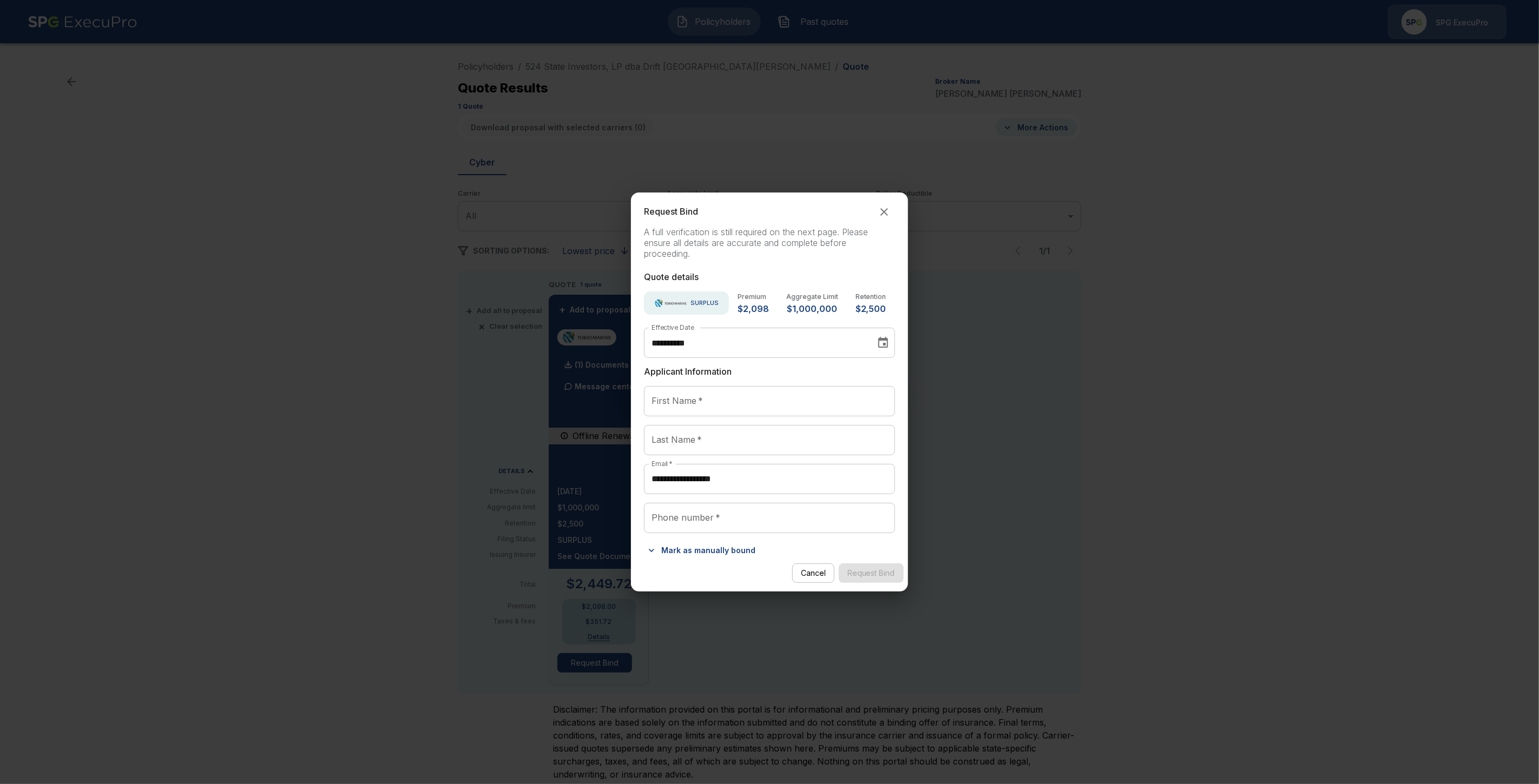
click at [701, 551] on button "Mark as manually bound" at bounding box center [702, 551] width 116 height 17
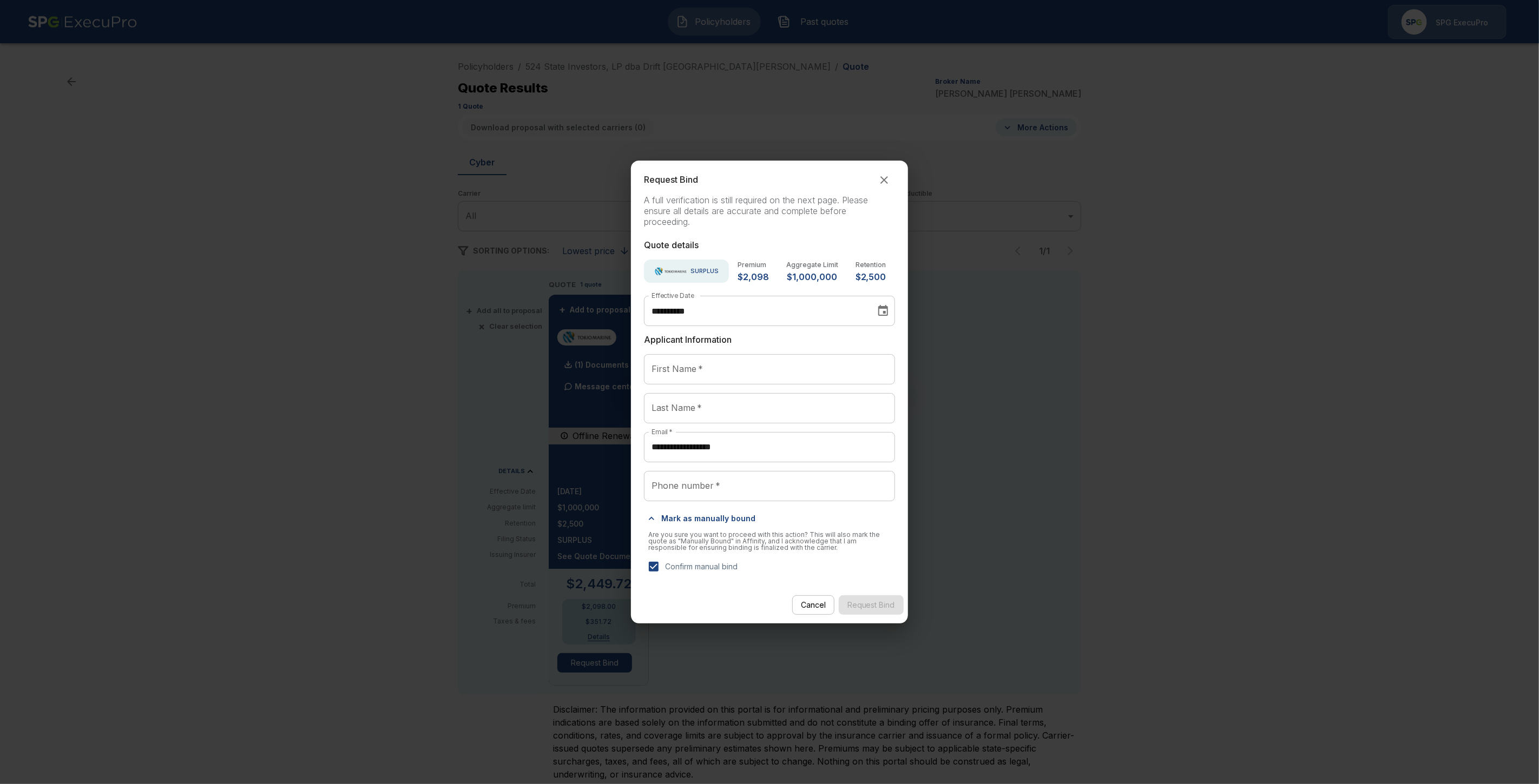
click at [870, 605] on div "Cancel Request Bind" at bounding box center [770, 605] width 277 height 29
click at [700, 368] on input "First Name   *" at bounding box center [769, 369] width 251 height 30
type input "******"
type input "*****"
click at [701, 474] on div "Phone number   * Phone number   *" at bounding box center [769, 486] width 251 height 30
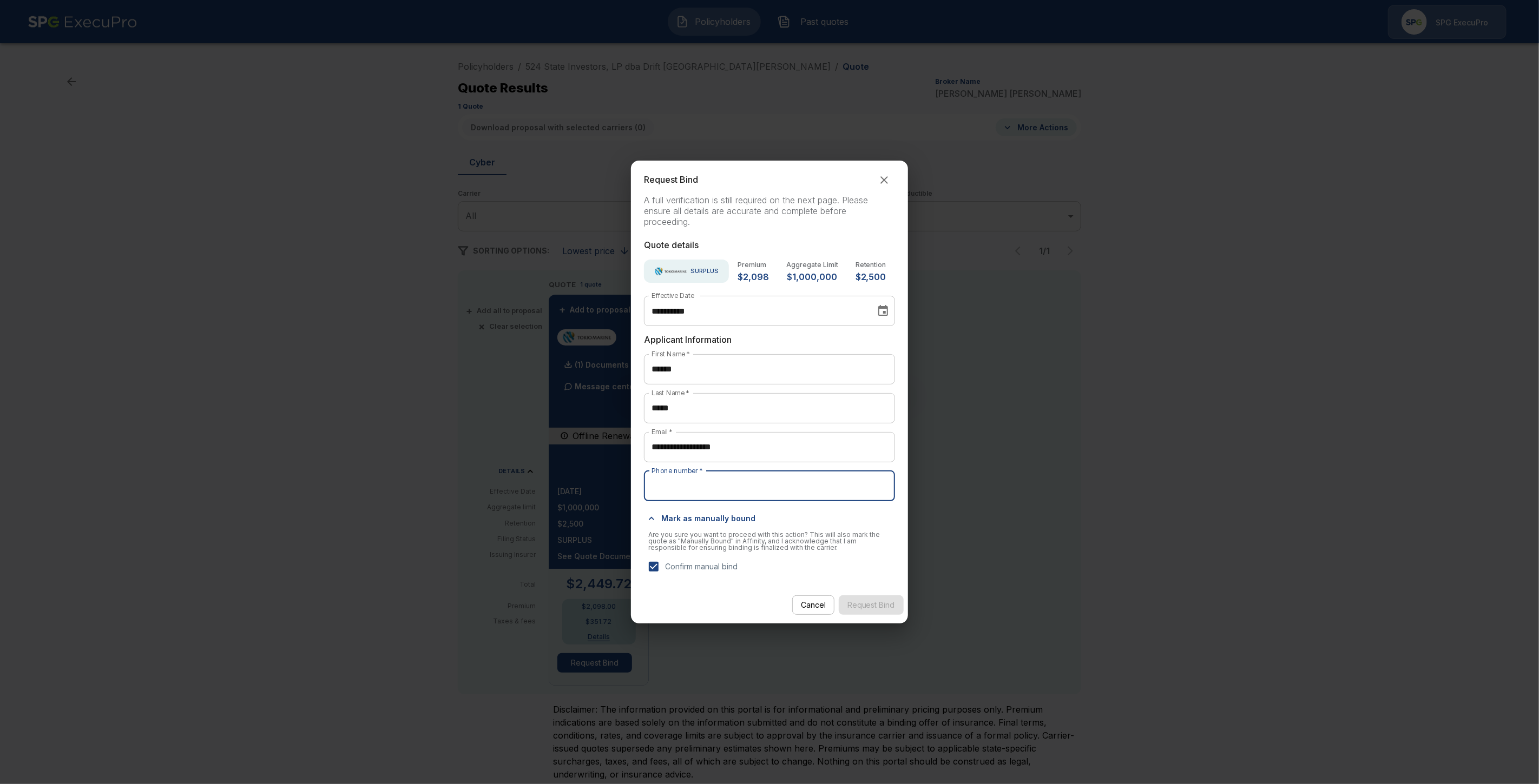
type input "*"
drag, startPoint x: 731, startPoint y: 488, endPoint x: 649, endPoint y: 486, distance: 82.0
click at [649, 486] on input "*" at bounding box center [769, 486] width 251 height 30
paste input "**********"
type input "**********"
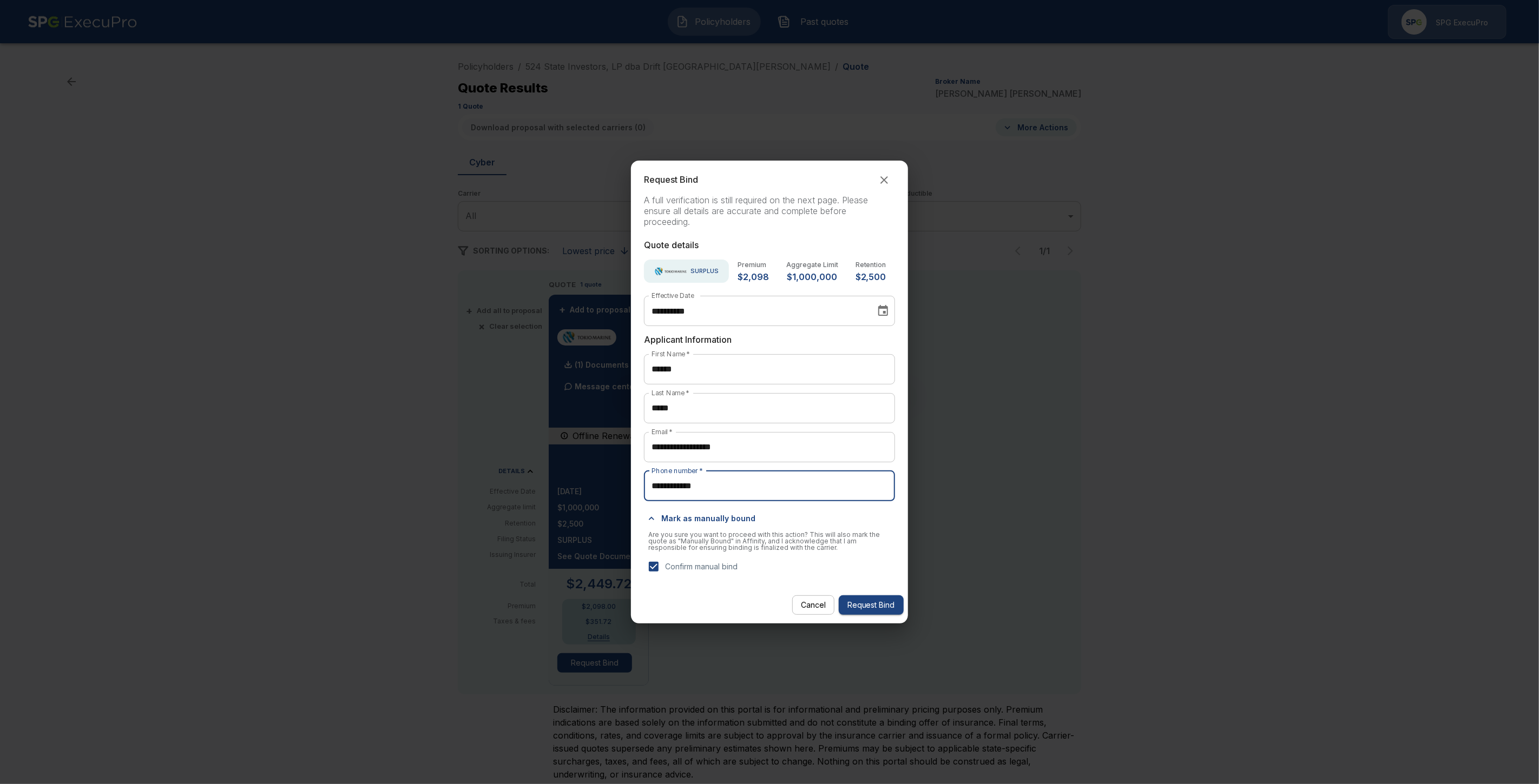
click at [691, 565] on p "Confirm manual bind" at bounding box center [701, 566] width 73 height 11
click at [867, 604] on button "Request Bind" at bounding box center [871, 605] width 65 height 20
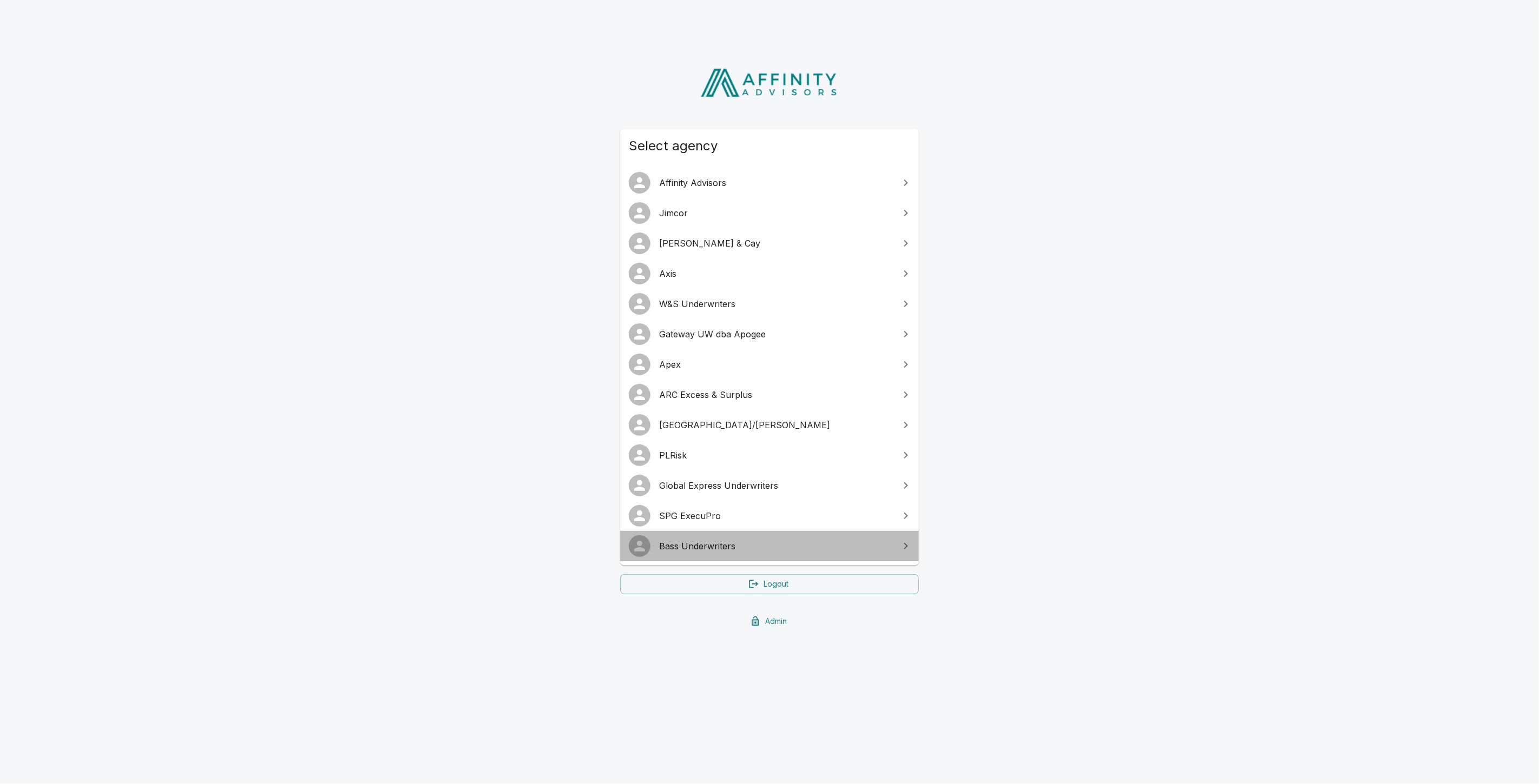
click at [695, 543] on span "Bass Underwriters" at bounding box center [776, 546] width 234 height 13
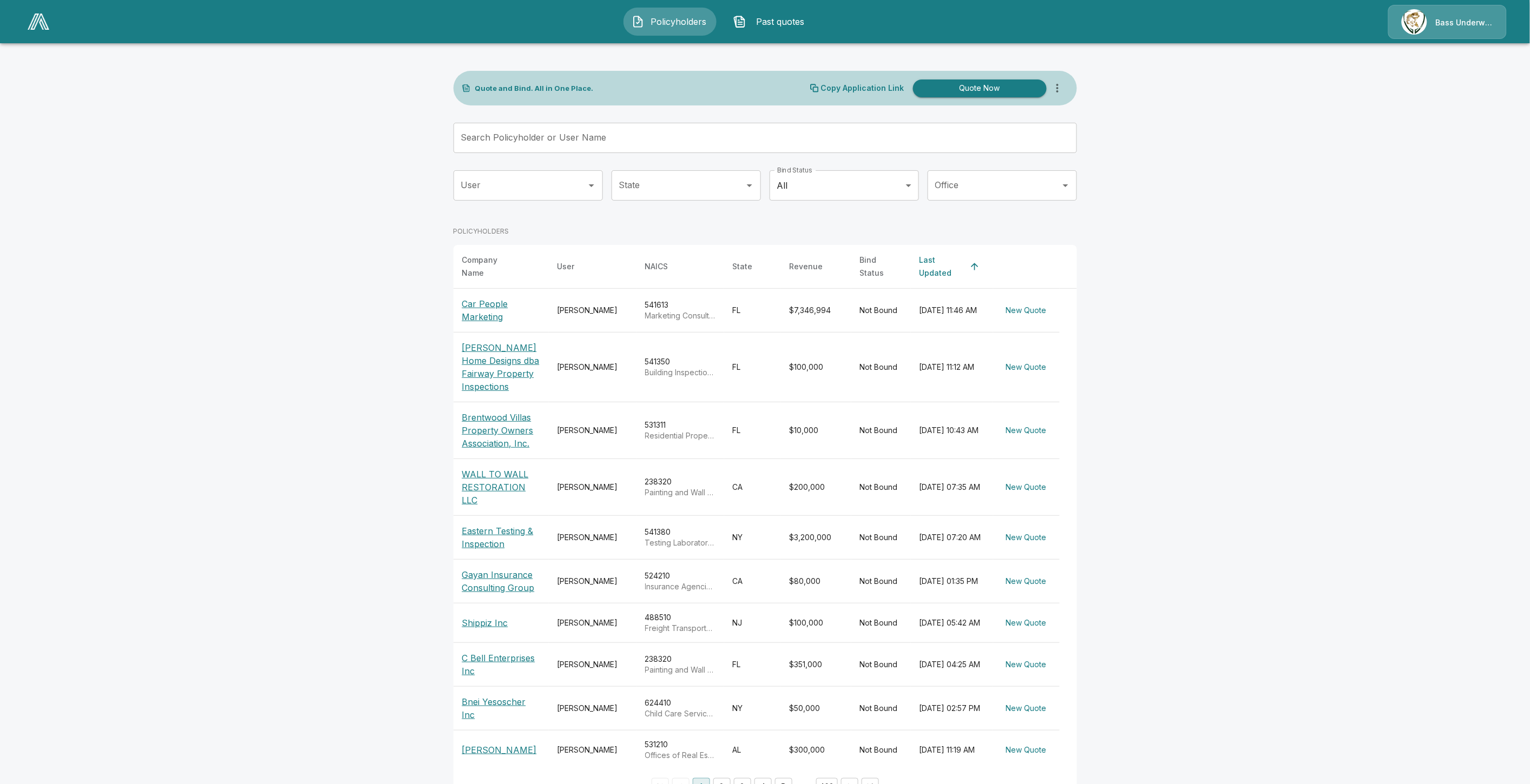
click at [1441, 17] on p "Bass Underwriters" at bounding box center [1464, 23] width 57 height 11
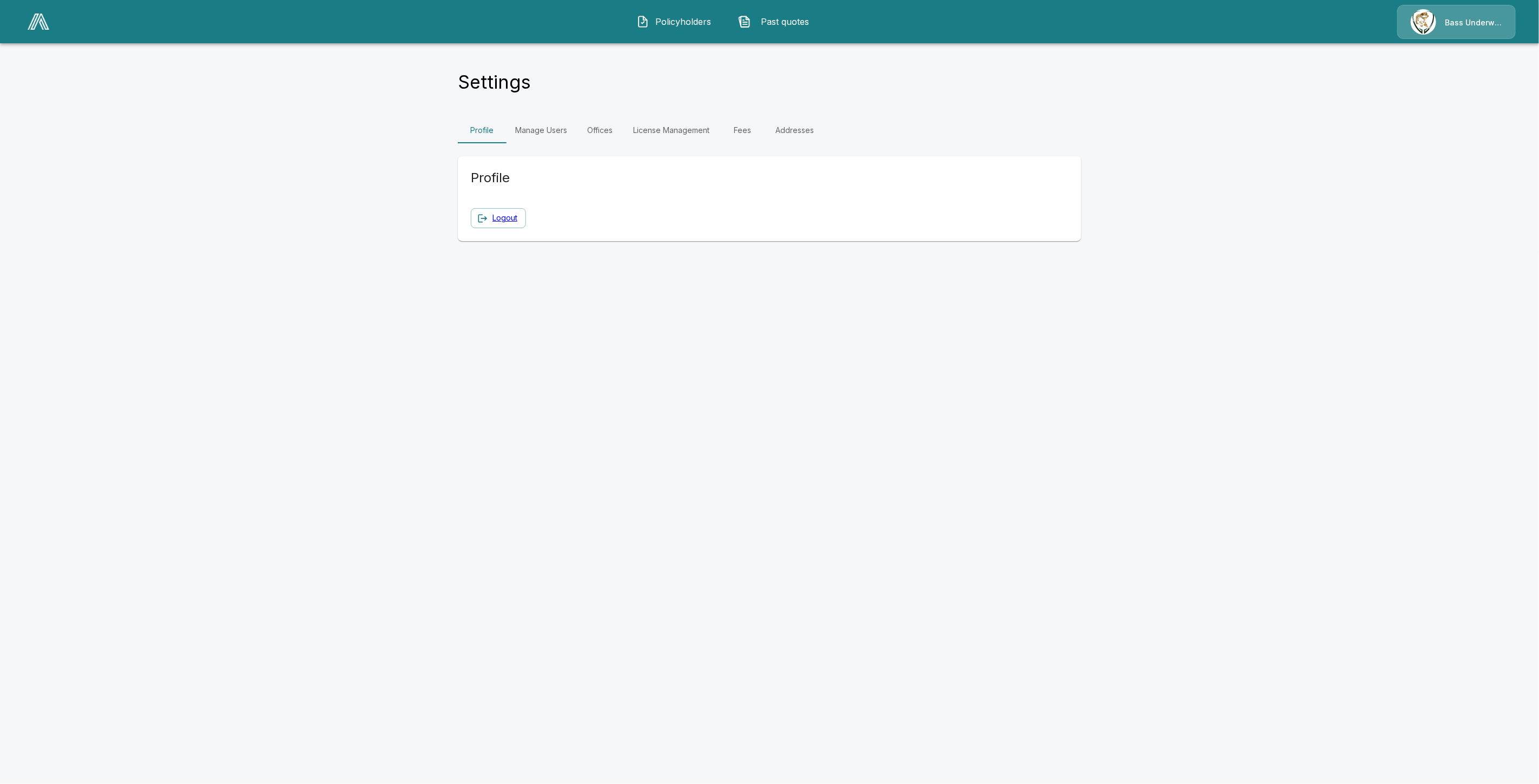
click at [557, 133] on link "Manage Users" at bounding box center [541, 130] width 69 height 26
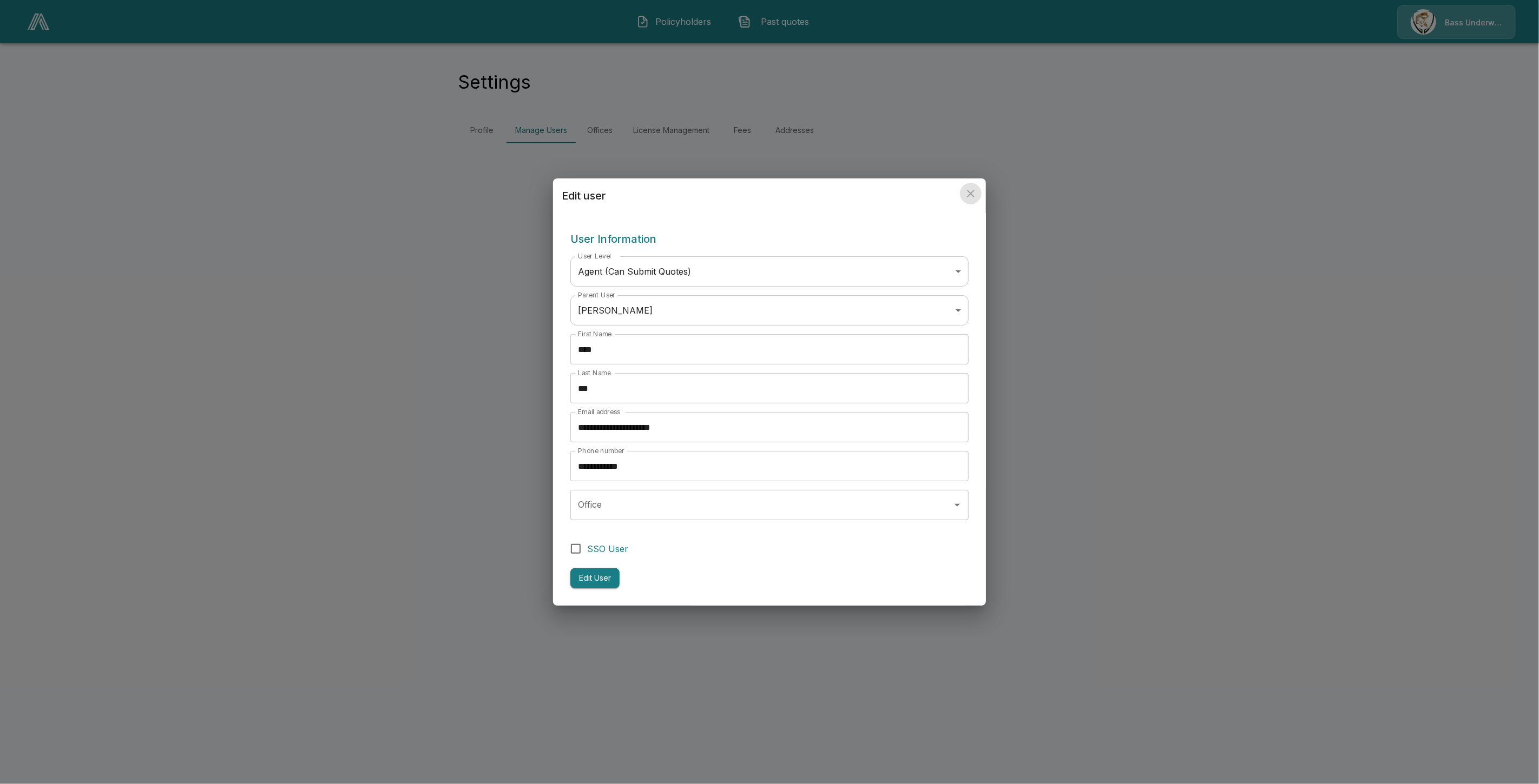
click at [970, 194] on icon "close" at bounding box center [970, 193] width 7 height 7
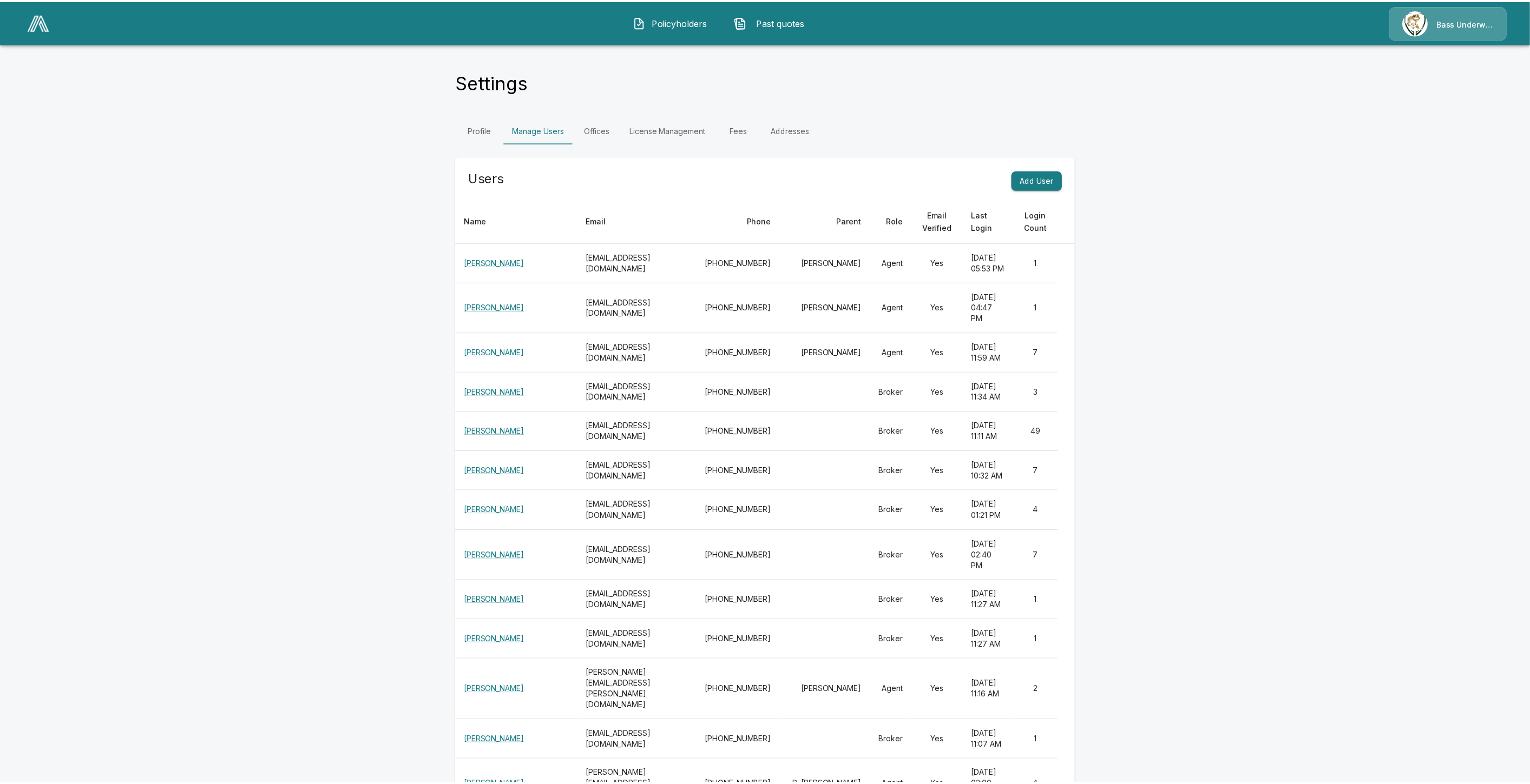
scroll to position [156, 0]
